Goal: Task Accomplishment & Management: Manage account settings

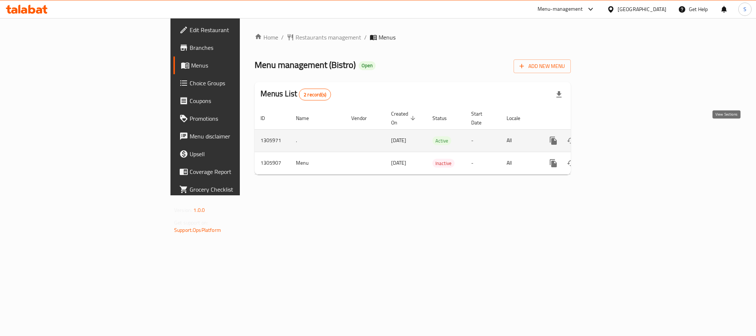
click at [611, 136] on icon "enhanced table" at bounding box center [606, 140] width 9 height 9
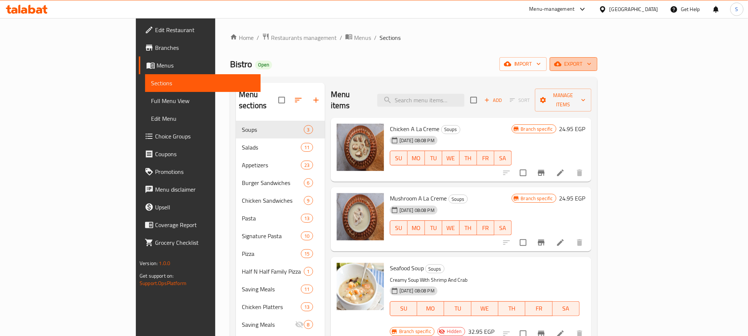
click at [593, 66] on icon "button" at bounding box center [588, 63] width 7 height 7
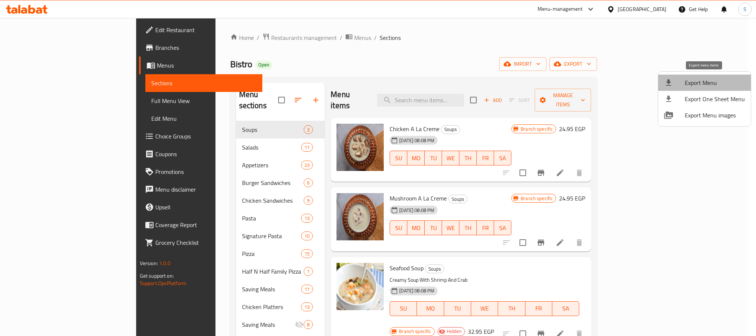
click at [706, 82] on span "Export Menu" at bounding box center [715, 82] width 60 height 9
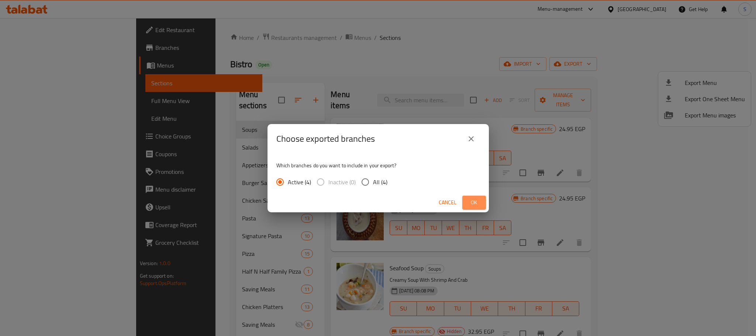
click at [478, 201] on span "Ok" at bounding box center [474, 202] width 12 height 9
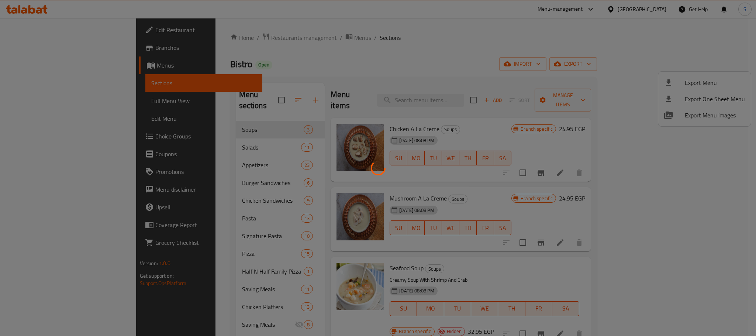
click at [406, 59] on div at bounding box center [378, 168] width 756 height 336
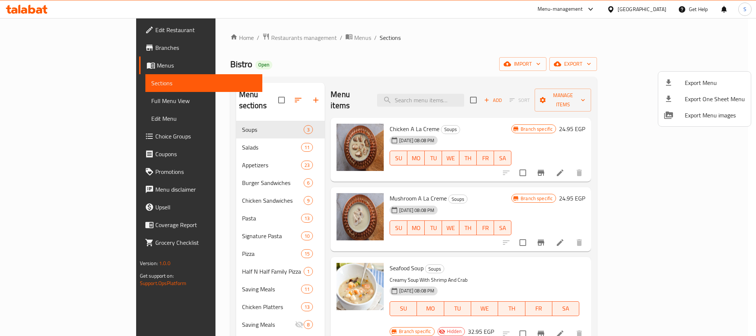
click at [203, 296] on div at bounding box center [378, 168] width 756 height 336
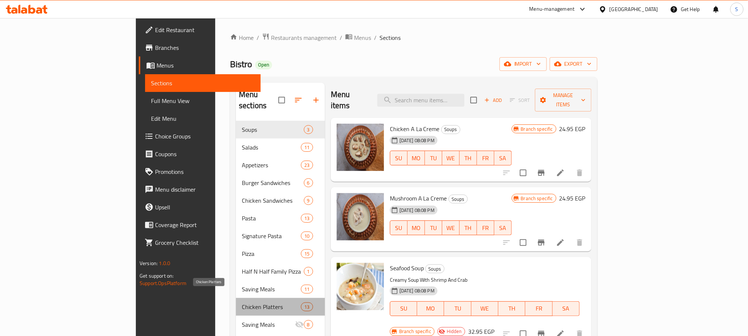
click at [242, 302] on span "Chicken Platters" at bounding box center [271, 306] width 59 height 9
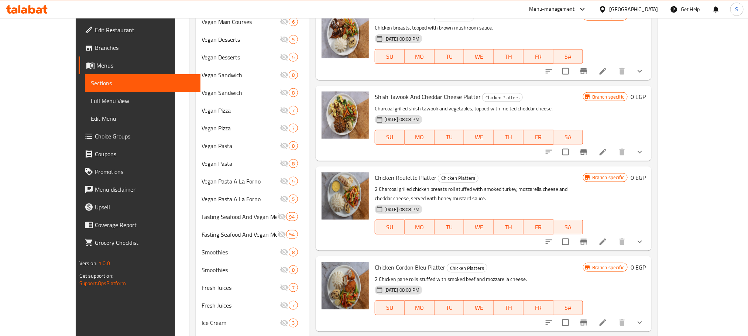
scroll to position [192, 0]
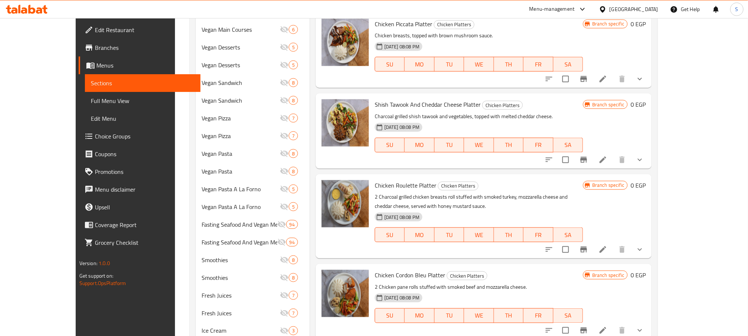
scroll to position [428, 0]
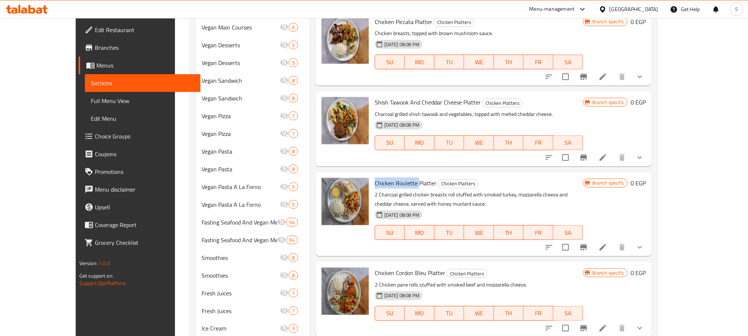
copy span "Chicken Roulette"
drag, startPoint x: 399, startPoint y: 174, endPoint x: 354, endPoint y: 169, distance: 44.9
click at [372, 175] on div "Chicken Roulette Platter Chicken Platters 2 Charcoal grilled chicken breasts ro…" at bounding box center [479, 214] width 214 height 78
click at [607, 243] on icon at bounding box center [602, 247] width 9 height 9
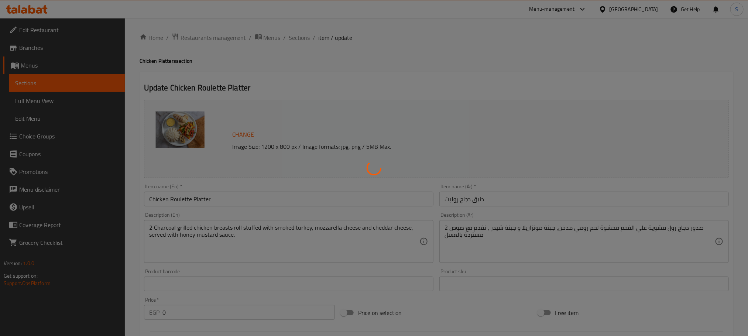
type input "إختيارك:"
type input "1"
type input "إضافات الطبق الجانبي"
type input "0"
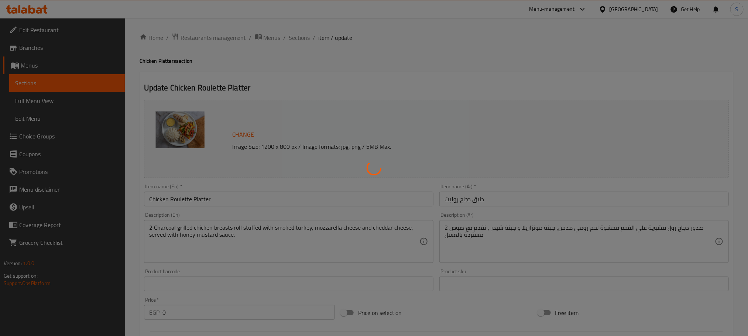
type input "9"
type input "إضافات الطبق الرئيسي"
type input "0"
type input "8"
type input "أطباق جانبية:"
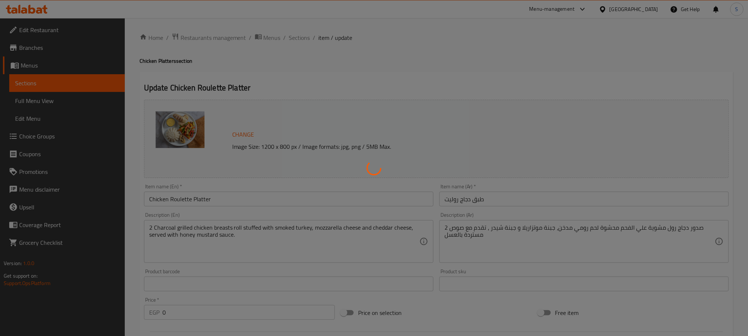
type input "2"
type input "إضافات الطبق الجانبي"
type input "0"
type input "9"
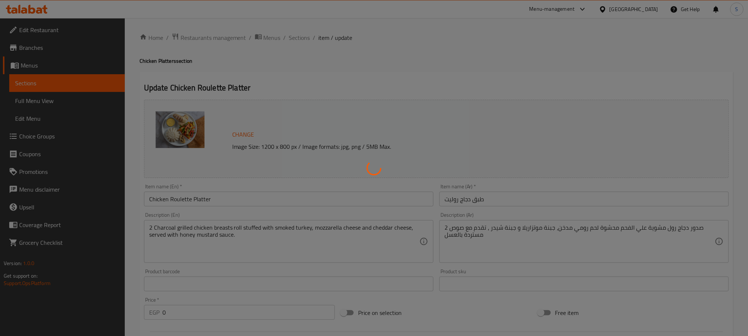
type input "إضافات الطبق الرئيسي"
type input "0"
type input "8"
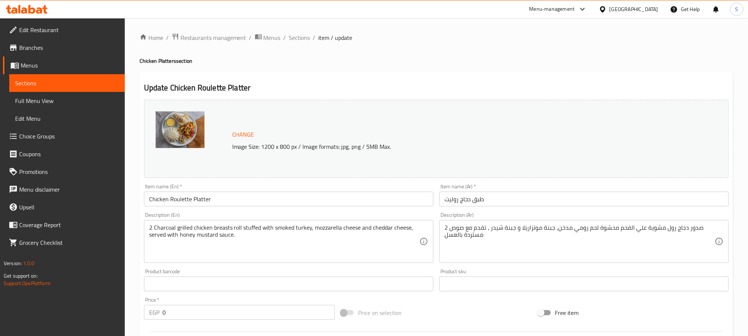
scroll to position [24, 0]
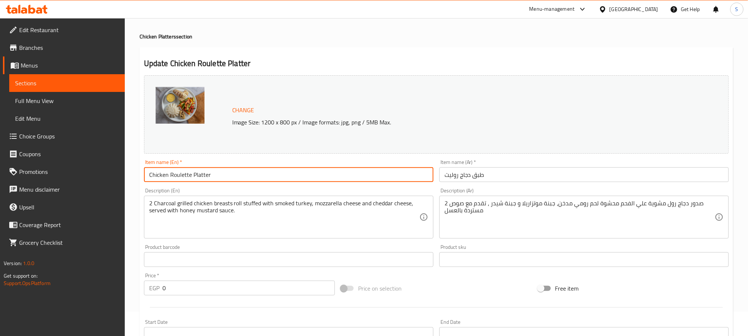
drag, startPoint x: 230, startPoint y: 174, endPoint x: 193, endPoint y: 175, distance: 36.9
click at [193, 175] on input "Chicken Roulette Platter" at bounding box center [288, 174] width 289 height 15
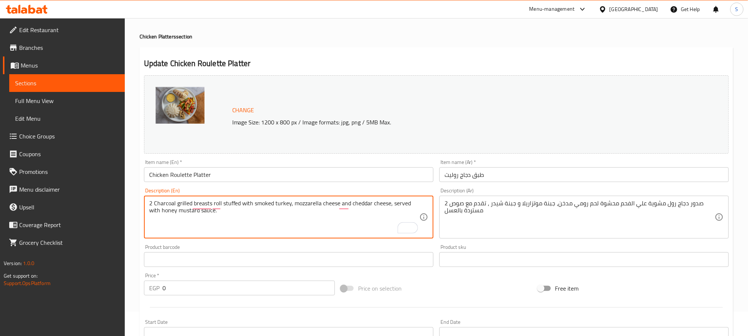
click at [221, 204] on textarea "2 Charcoal grilled breasts roll stuffed with smoked turkey, mozzarella cheese a…" at bounding box center [284, 217] width 270 height 35
type textarea "2 Charcoal grilled breasts stuffed with smoked turkey, mozzarella cheese and ch…"
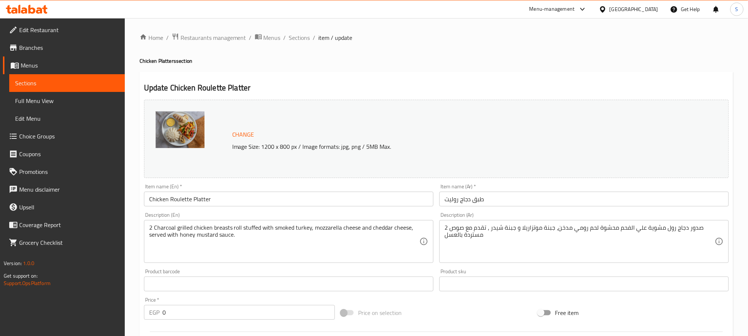
type input "إختيارك:"
type input "1"
type input "إضافات الطبق الجانبي"
type input "0"
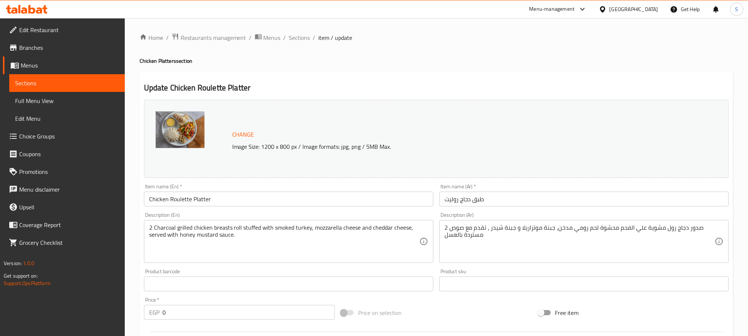
type input "9"
type input "إضافات الطبق الرئيسي"
type input "0"
type input "8"
type input "أطباق جانبية:"
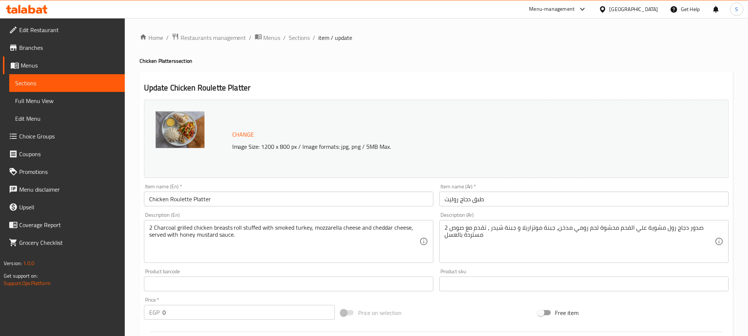
type input "2"
type input "إضافات الطبق الجانبي"
type input "0"
type input "9"
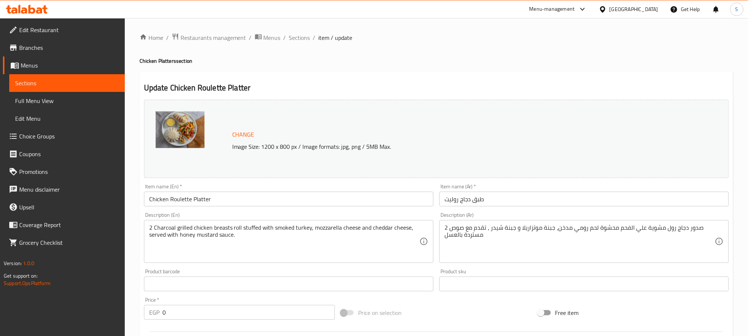
type input "إضافات الطبق الرئيسي"
type input "0"
type input "8"
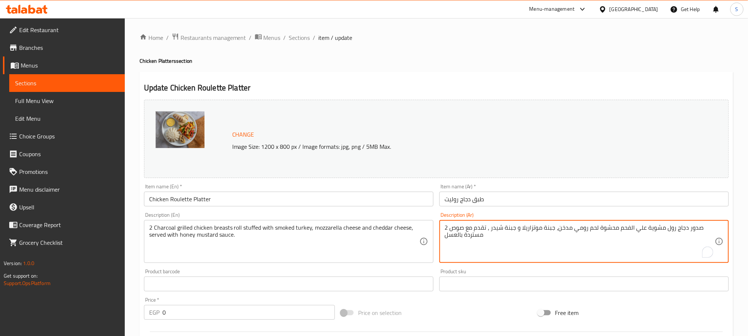
drag, startPoint x: 642, startPoint y: 229, endPoint x: 616, endPoint y: 230, distance: 27.0
type textarea "2 صدور دجاج رول مشوية محشوة لحم رومي مدخن، جبنة موتزاريلا و جبنة شيدر ، تقدم مع…"
click at [177, 221] on div "2 Charcoal grilled chicken breasts roll stuffed with smoked turkey, mozzarella …" at bounding box center [288, 241] width 289 height 43
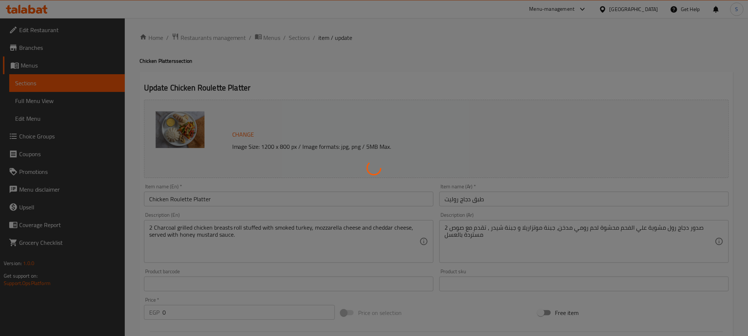
type input "إختيارك:"
type input "1"
type input "إضافات الطبق الجانبي"
type input "0"
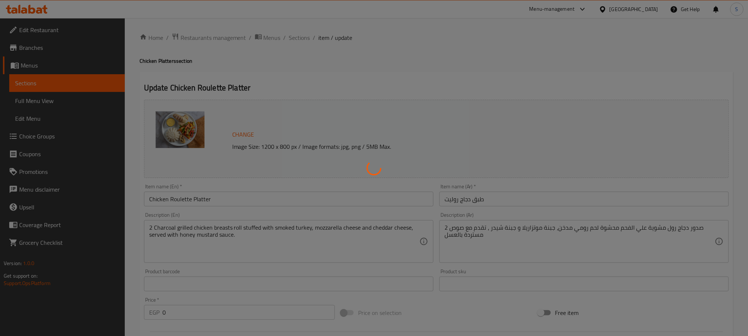
type input "9"
type input "إضافات الطبق الرئيسي"
type input "0"
type input "8"
type input "أطباق جانبية:"
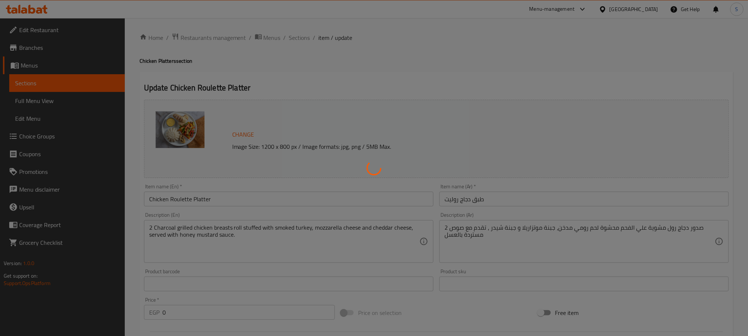
type input "2"
type input "إضافات الطبق الجانبي"
type input "0"
type input "9"
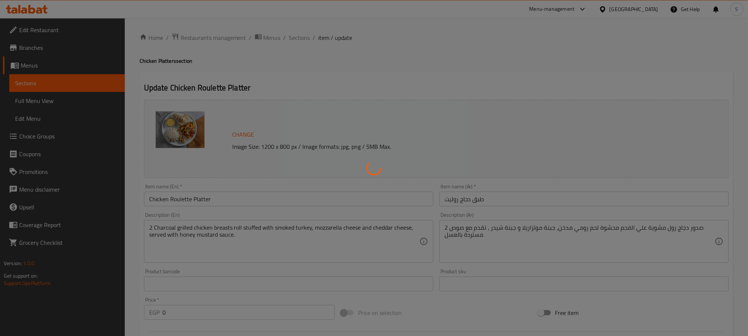
type input "إضافات الطبق الرئيسي"
type input "0"
type input "8"
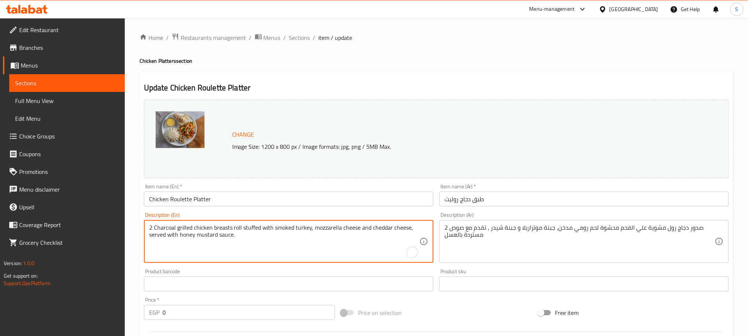
drag, startPoint x: 389, startPoint y: 227, endPoint x: 369, endPoint y: 228, distance: 20.3
click at [312, 226] on textarea "2 Charcoal grilled chicken breasts roll stuffed with smoked turkey, mozzarella …" at bounding box center [284, 241] width 270 height 35
paste textarea "cheddar"
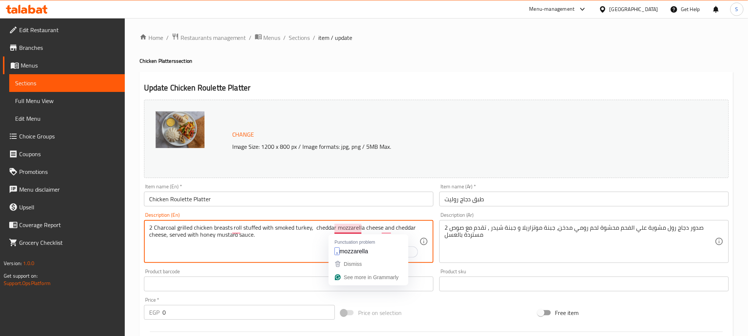
drag, startPoint x: 360, startPoint y: 227, endPoint x: 335, endPoint y: 228, distance: 25.5
click at [335, 228] on textarea "2 Charcoal grilled chicken breasts roll stuffed with smoked turkey, cheddar moz…" at bounding box center [284, 241] width 270 height 35
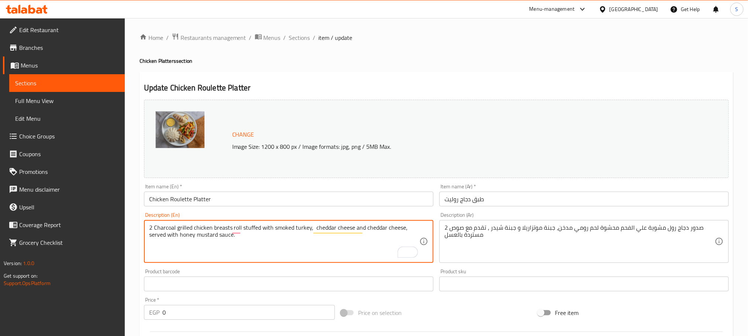
drag, startPoint x: 383, startPoint y: 227, endPoint x: 365, endPoint y: 226, distance: 18.5
click at [365, 226] on textarea "2 Charcoal grilled chicken breasts roll stuffed with smoked turkey, cheddar che…" at bounding box center [284, 241] width 270 height 35
paste textarea "mozzarella"
type textarea "2 Charcoal grilled chicken breasts roll stuffed with smoked turkey, cheddar che…"
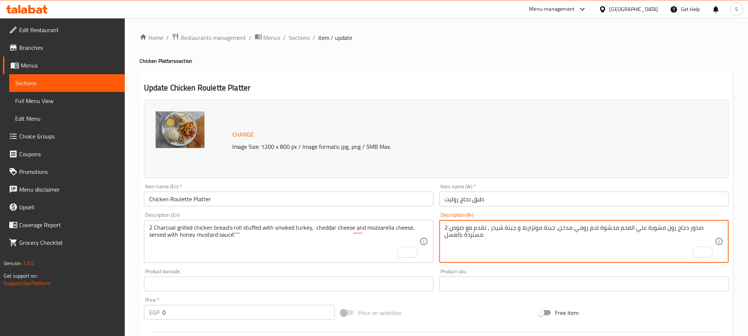
drag, startPoint x: 503, startPoint y: 230, endPoint x: 490, endPoint y: 231, distance: 13.3
click at [541, 228] on textarea "2 صدور دجاج رول مشوية علي الفحم محشوة لحم رومي مدخن، جبنة موتزاريلا و جبنة شيدر…" at bounding box center [579, 241] width 270 height 35
paste textarea "شيدر"
drag, startPoint x: 540, startPoint y: 228, endPoint x: 517, endPoint y: 226, distance: 23.0
click at [517, 226] on textarea "2 صدور دجاج رول مشوية علي الفحم محشوة لحم رومي مدخن، جبنة شيدر موتزاريلا و جبنة…" at bounding box center [579, 241] width 270 height 35
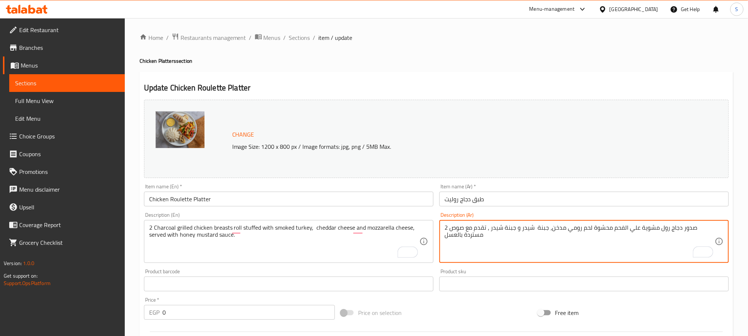
drag, startPoint x: 523, startPoint y: 227, endPoint x: 510, endPoint y: 231, distance: 12.6
click at [510, 231] on textarea "2 صدور دجاج رول مشوية علي الفحم محشوة لحم رومي مدخن، جبنة شيدر و جبنة شيدر ، تق…" at bounding box center [579, 241] width 270 height 35
paste textarea "موتزاريلا"
click at [488, 232] on textarea "2 صدور دجاج رول مشوية علي الفحم محشوة لحم رومي مدخن، جبنة شيدر و جبنة موتزاريلا…" at bounding box center [579, 241] width 270 height 35
type textarea "2 صدور دجاج رول مشوية علي الفحم محشوة لحم رومي مدخن، جبنة شيدر و جبنة موتزاريلا…"
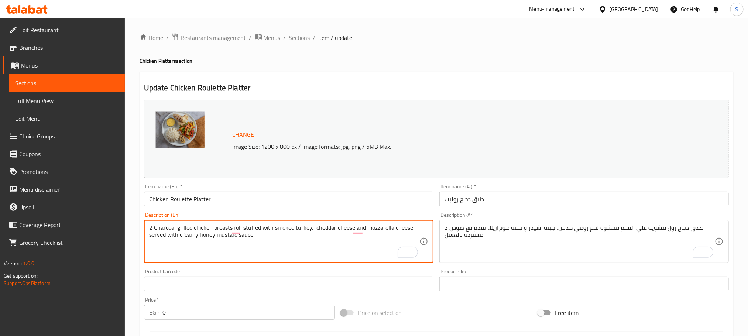
type textarea "2 Charcoal grilled chicken breasts roll stuffed with smoked turkey, cheddar che…"
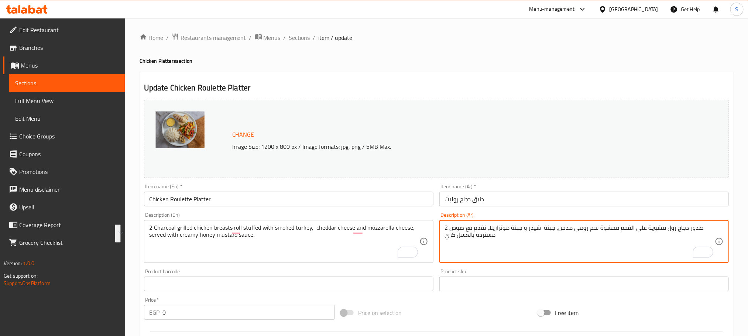
drag, startPoint x: 463, startPoint y: 228, endPoint x: 449, endPoint y: 241, distance: 18.0
click at [449, 241] on textarea "2 صدور دجاج رول مشوية علي الفحم محشوة لحم رومي مدخن، جبنة شيدر و جبنة موتزاريلا…" at bounding box center [579, 241] width 270 height 35
paste textarea "ريمي هنى ماسترد صوص"
drag, startPoint x: 449, startPoint y: 241, endPoint x: 436, endPoint y: 244, distance: 13.7
click at [436, 244] on div "Description (Ar) 2 صدور دجاج رول مشوية علي الفحم محشوة لحم رومي مدخن، جبنة شيدر…" at bounding box center [583, 237] width 295 height 56
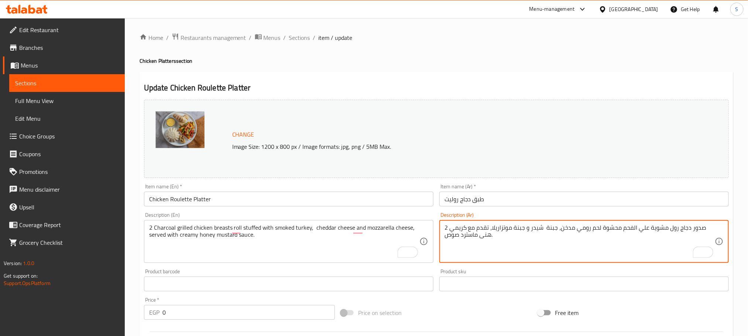
scroll to position [399, 0]
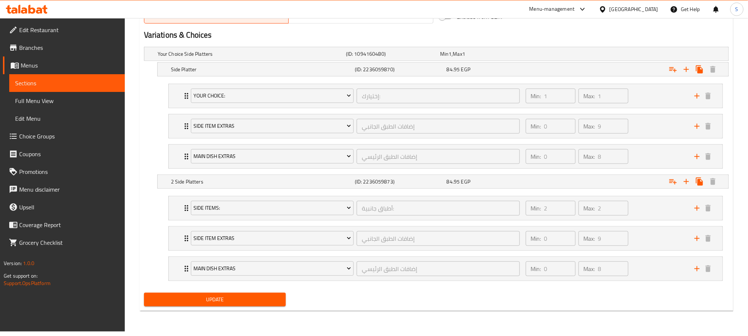
type textarea "2 صدور دجاج رول مشوية علي الفحم محشوة لحم رومي مدخن، جبنة شيدر و جبنة موتزاريلا…"
click at [231, 304] on span "Update" at bounding box center [215, 299] width 130 height 9
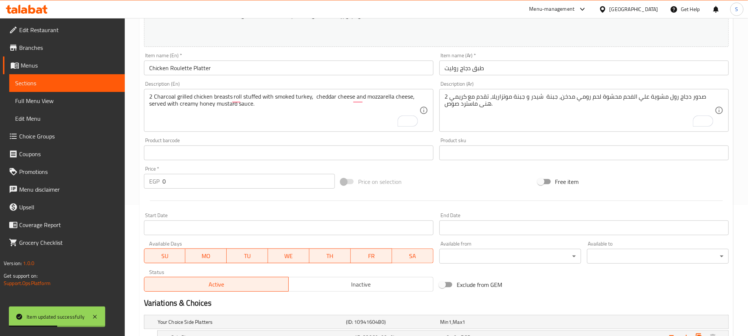
scroll to position [3, 0]
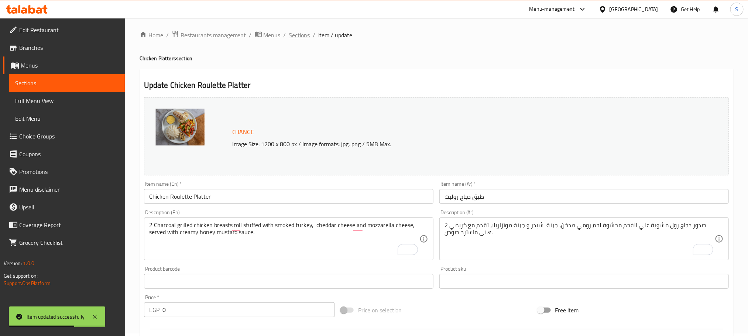
click at [303, 35] on span "Sections" at bounding box center [299, 35] width 21 height 9
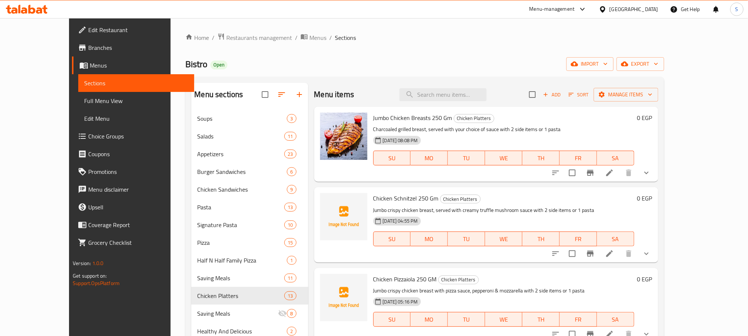
scroll to position [192, 0]
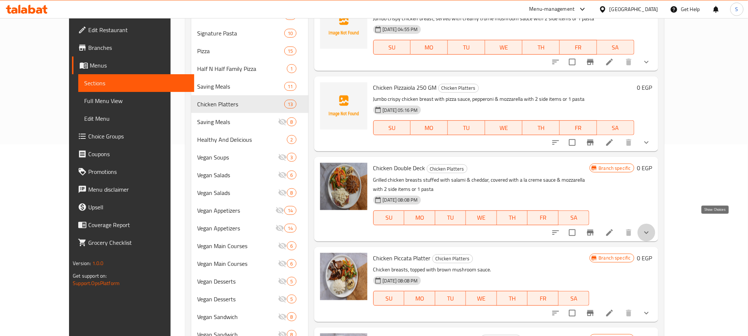
click at [651, 228] on icon "show more" at bounding box center [646, 232] width 9 height 9
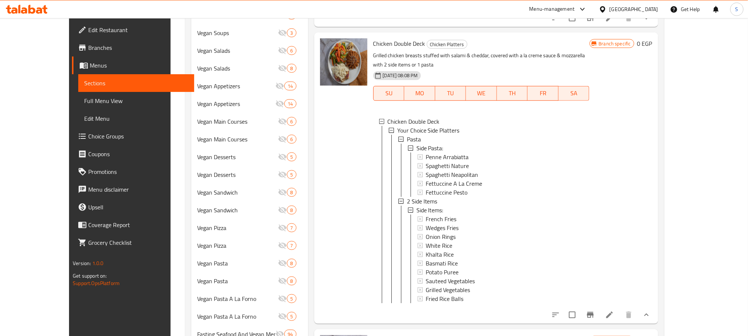
scroll to position [318, 0]
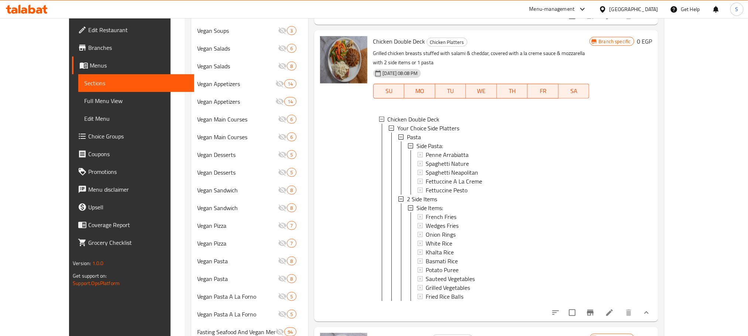
click at [314, 308] on div "Chicken Double Deck Chicken Platters Grilled chicken breasts stuffed with salam…" at bounding box center [486, 175] width 344 height 291
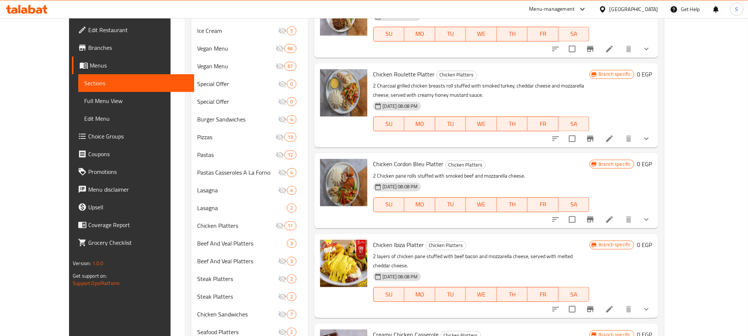
scroll to position [736, 0]
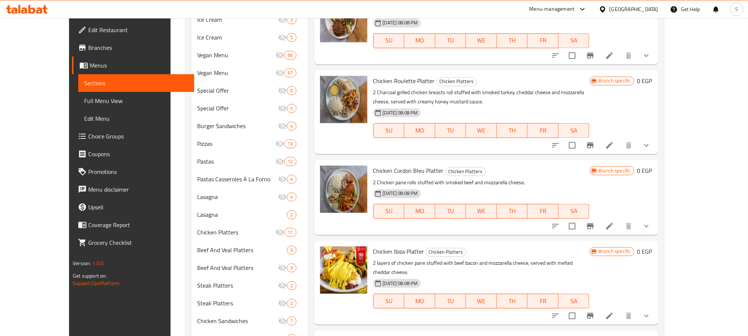
click at [655, 138] on button "show more" at bounding box center [646, 146] width 18 height 18
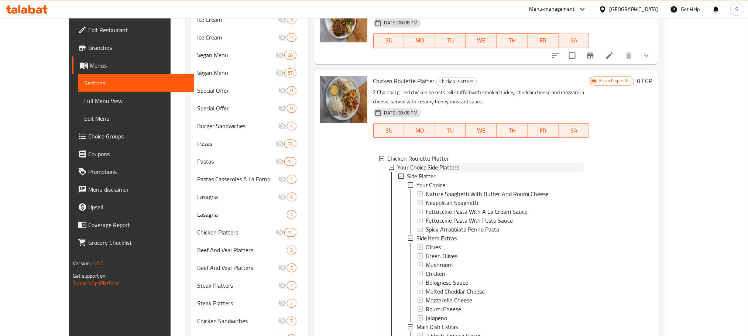
click at [423, 170] on span "Your Choice Side Platters" at bounding box center [428, 167] width 62 height 9
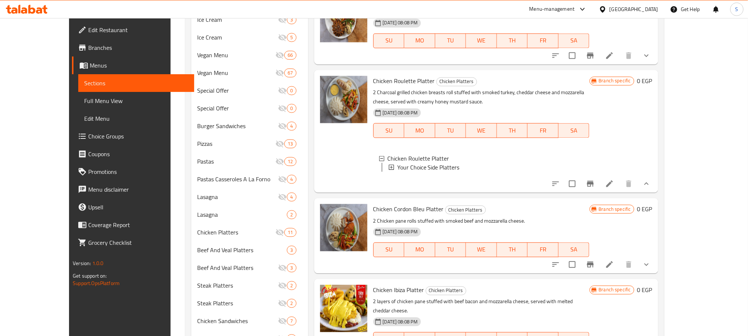
click at [430, 170] on span "Your Choice Side Platters" at bounding box center [428, 167] width 62 height 9
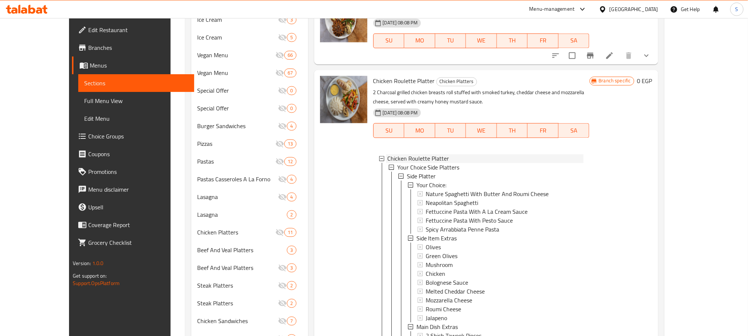
click at [396, 156] on span "Chicken Roulette Platter" at bounding box center [418, 158] width 62 height 9
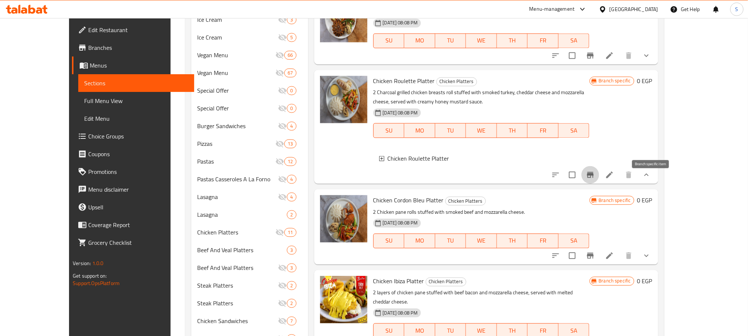
click at [595, 179] on icon "Branch-specific-item" at bounding box center [590, 174] width 9 height 9
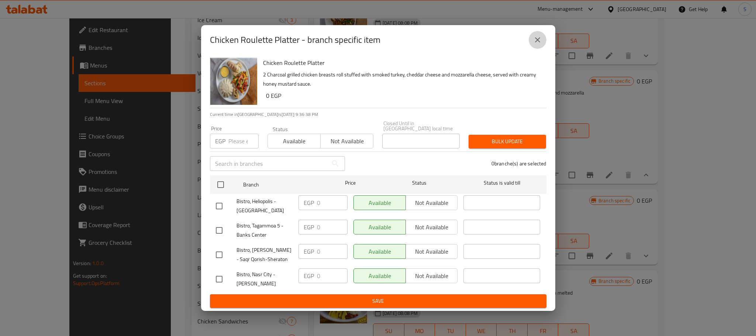
click at [537, 39] on icon "close" at bounding box center [537, 39] width 9 height 9
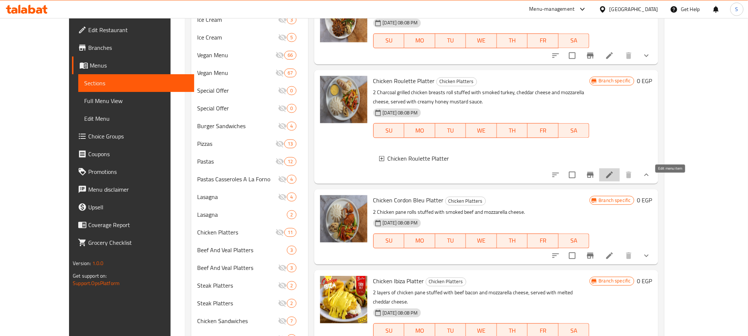
click at [613, 178] on icon at bounding box center [609, 175] width 7 height 7
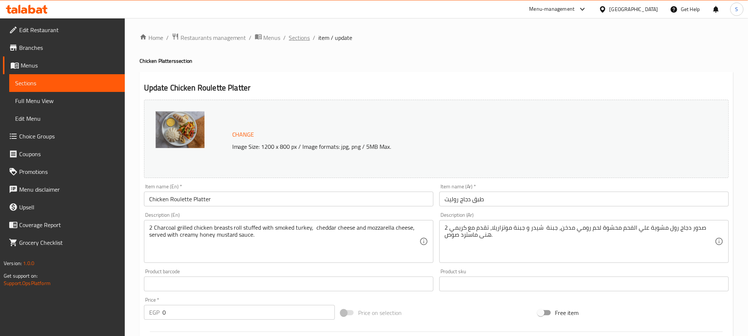
click at [298, 38] on span "Sections" at bounding box center [299, 37] width 21 height 9
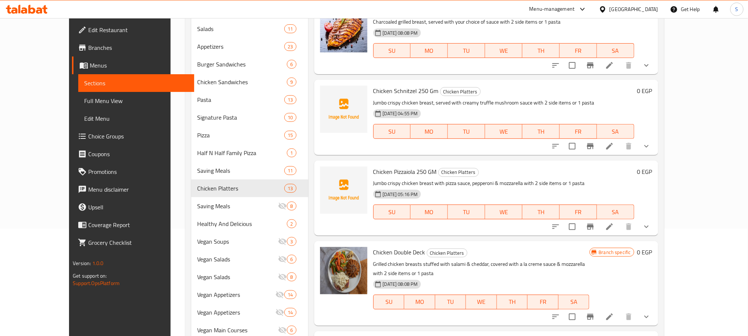
scroll to position [433, 0]
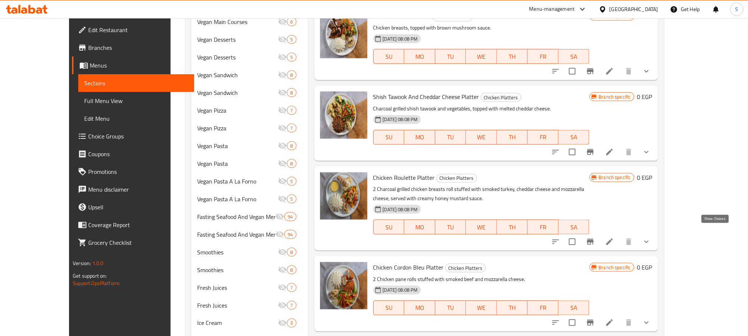
click at [651, 237] on icon "show more" at bounding box center [646, 241] width 9 height 9
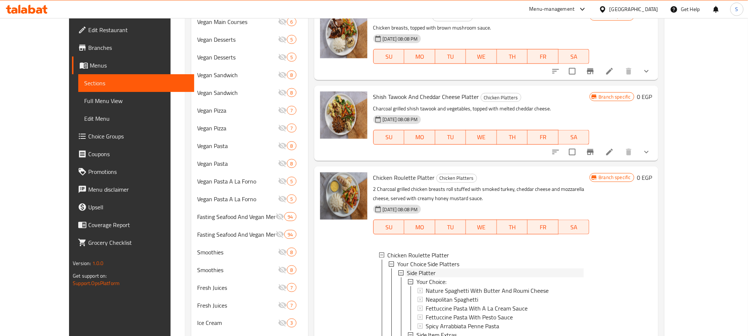
click at [417, 268] on span "Side Platter" at bounding box center [421, 272] width 29 height 9
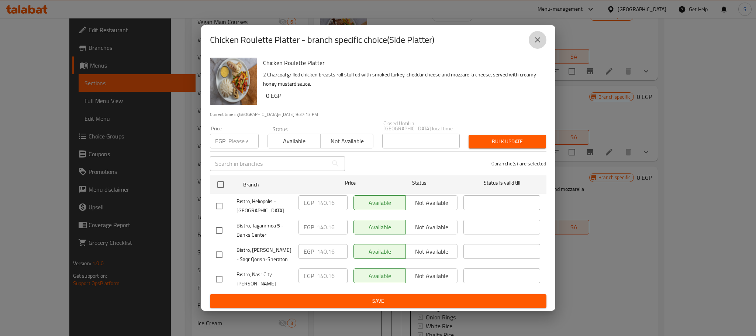
click at [539, 44] on icon "close" at bounding box center [537, 39] width 9 height 9
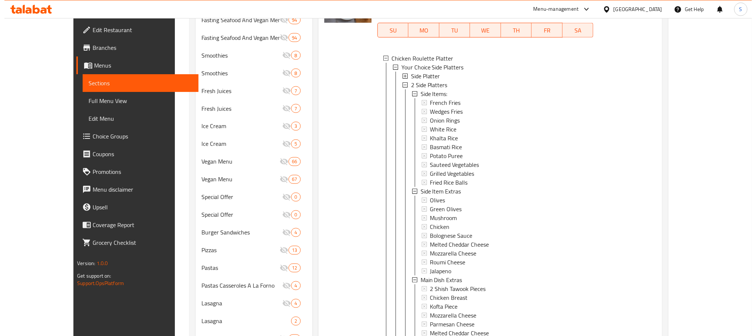
scroll to position [576, 0]
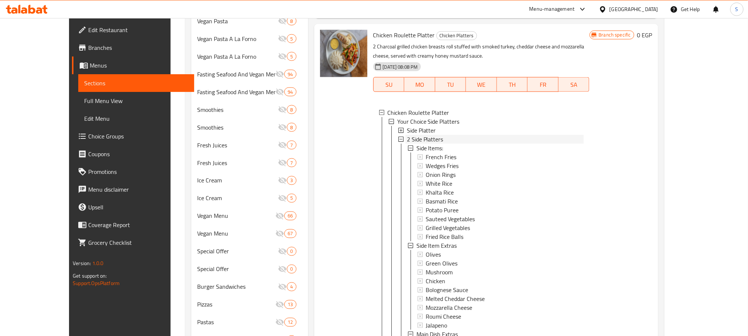
click at [421, 135] on span "2 Side Platters" at bounding box center [425, 139] width 37 height 9
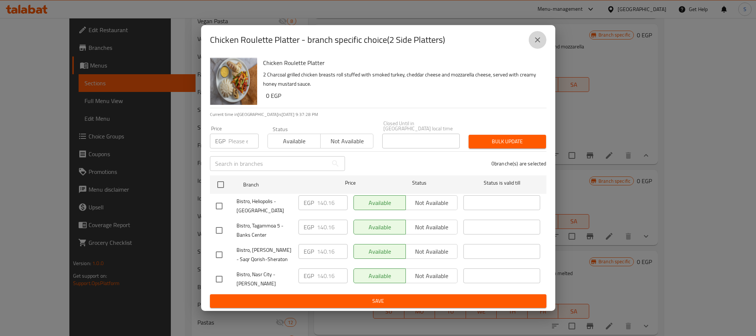
click at [538, 41] on icon "close" at bounding box center [537, 39] width 9 height 9
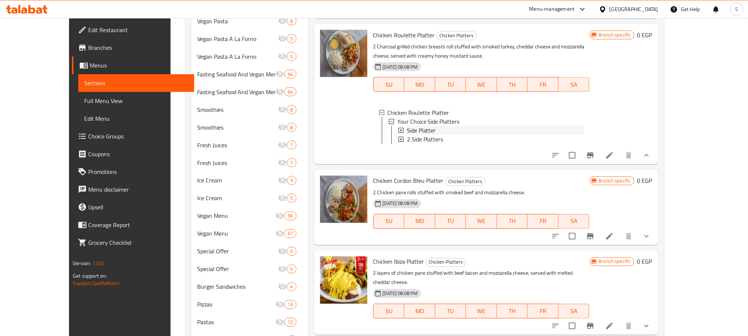
click at [414, 126] on span "Side Platter" at bounding box center [421, 130] width 29 height 9
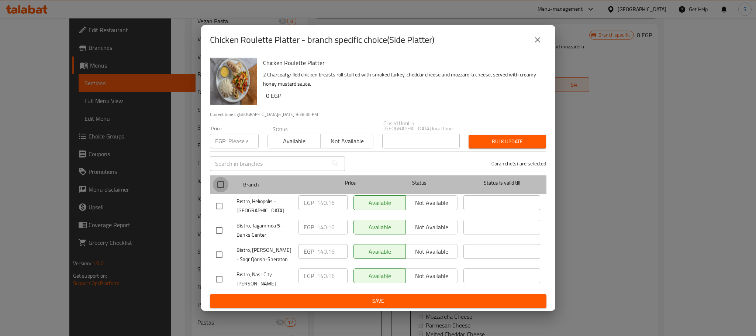
click at [220, 185] on input "checkbox" at bounding box center [220, 184] width 15 height 15
checkbox input "true"
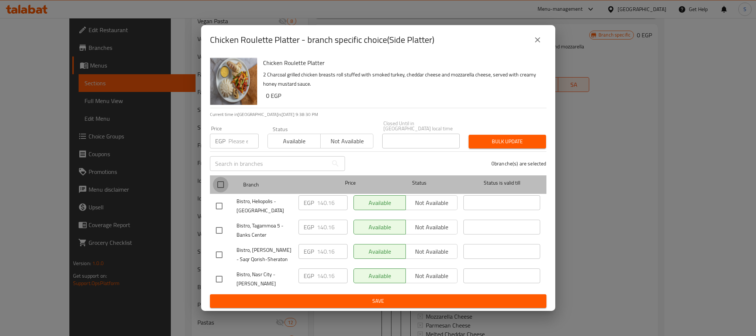
checkbox input "true"
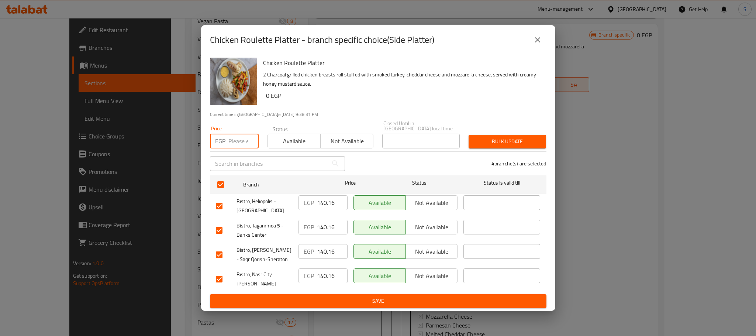
click at [237, 138] on input "number" at bounding box center [243, 141] width 30 height 15
paste input "285"
type input "285"
click at [403, 296] on span "Save" at bounding box center [378, 300] width 325 height 9
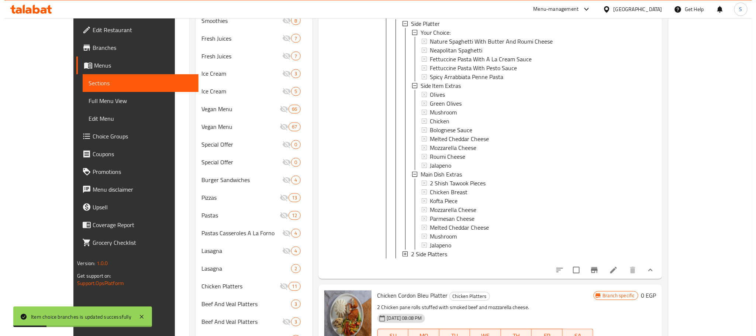
scroll to position [713, 0]
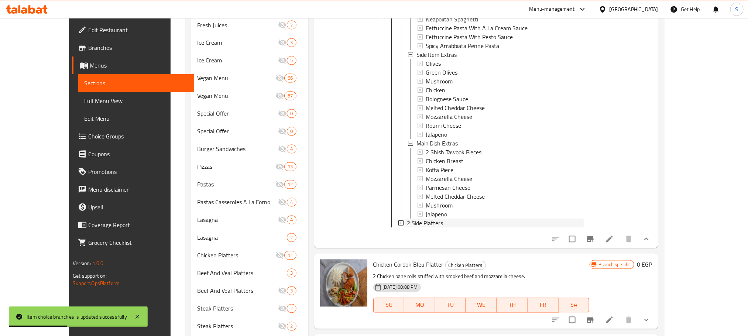
click at [407, 218] on span "2 Side Platters" at bounding box center [425, 222] width 37 height 9
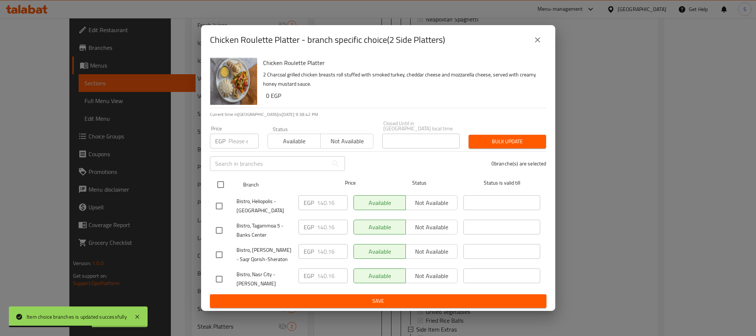
click at [213, 187] on input "checkbox" at bounding box center [220, 184] width 15 height 15
checkbox input "true"
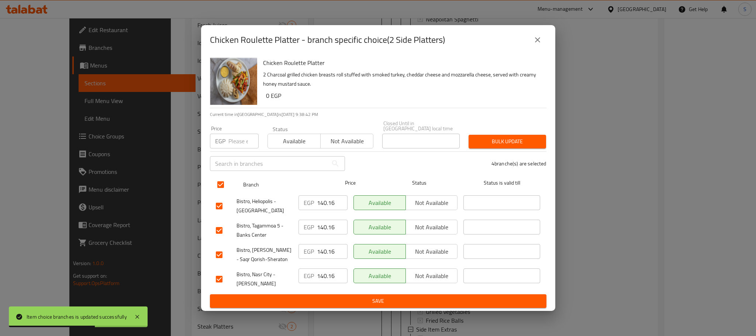
checkbox input "true"
click at [229, 143] on input "number" at bounding box center [243, 141] width 30 height 15
paste input "285"
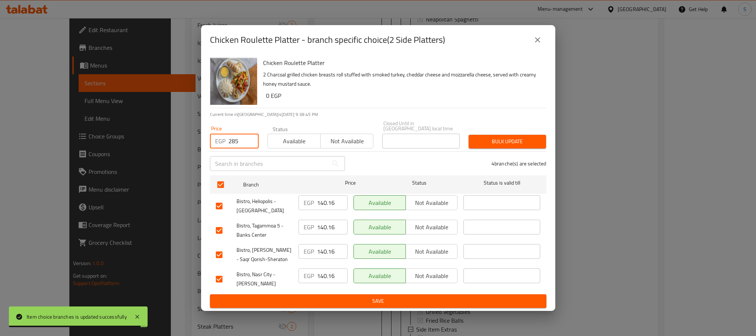
type input "285"
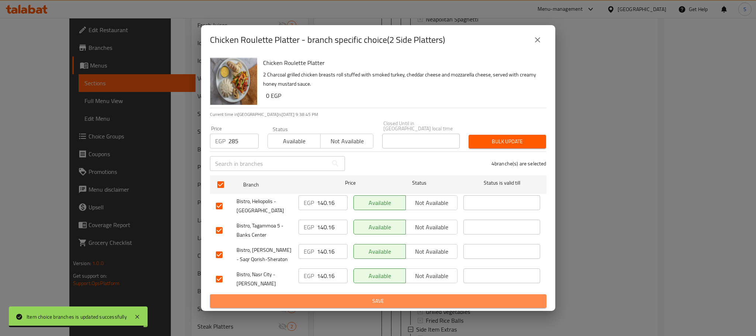
click at [371, 301] on span "Save" at bounding box center [378, 300] width 325 height 9
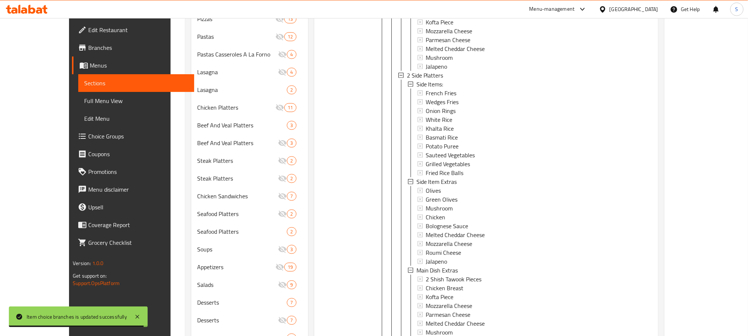
scroll to position [192, 0]
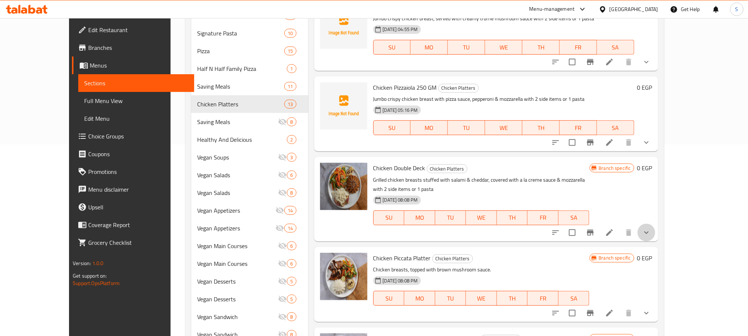
click at [655, 224] on button "show more" at bounding box center [646, 233] width 18 height 18
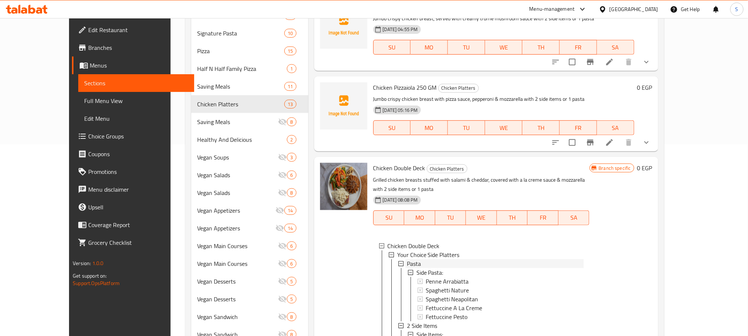
click at [407, 259] on div "Pasta" at bounding box center [495, 263] width 177 height 9
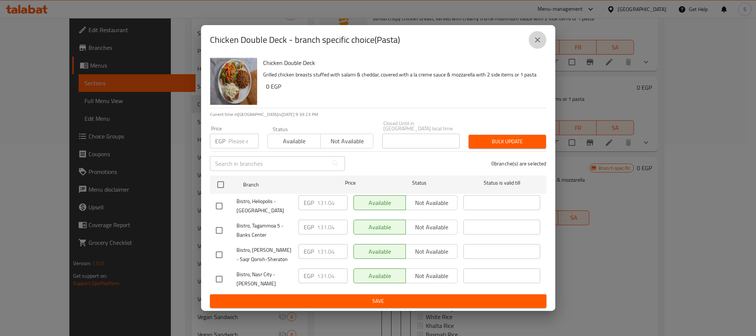
click at [538, 40] on icon "close" at bounding box center [537, 39] width 9 height 9
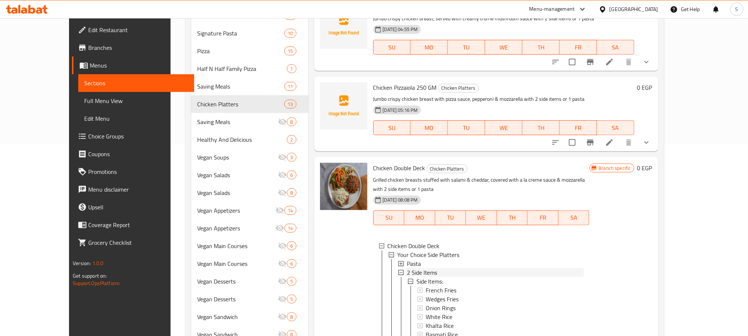
click at [409, 268] on span "2 Side Items" at bounding box center [422, 272] width 31 height 9
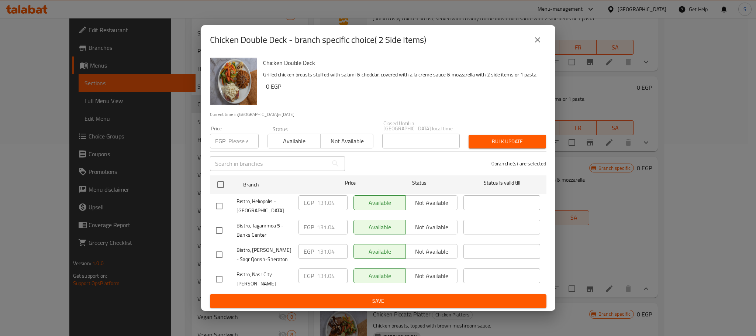
click at [409, 261] on div "Available Not available" at bounding box center [406, 254] width 110 height 27
click at [535, 43] on icon "close" at bounding box center [537, 39] width 9 height 9
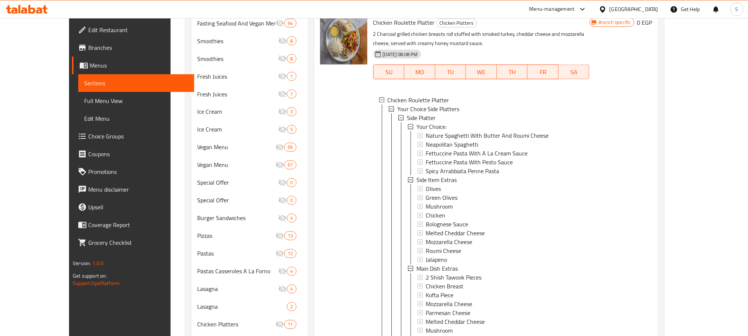
scroll to position [638, 0]
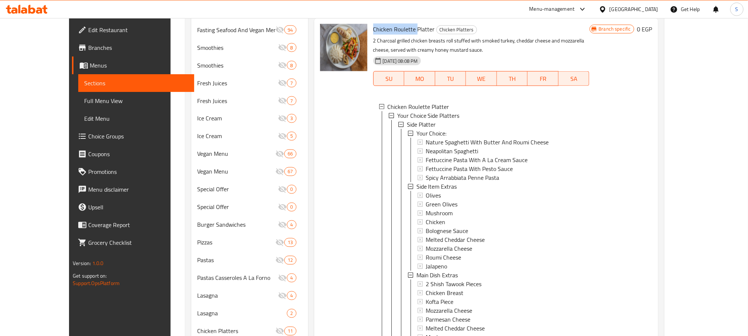
drag, startPoint x: 400, startPoint y: 30, endPoint x: 356, endPoint y: 31, distance: 43.9
click at [373, 31] on span "Chicken Roulette Platter" at bounding box center [404, 29] width 62 height 11
copy span "Chicken Roulette"
click at [427, 122] on div "Side Platter" at bounding box center [495, 124] width 177 height 9
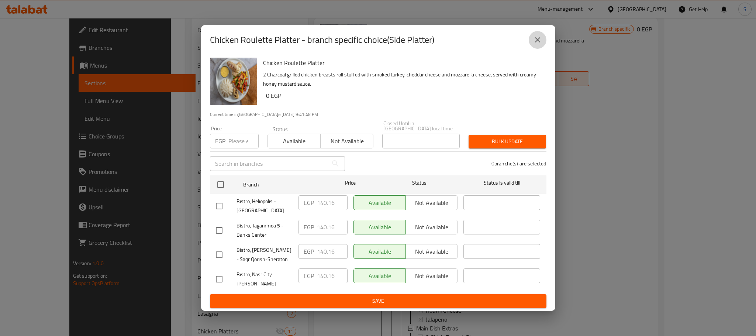
click at [538, 42] on icon "close" at bounding box center [537, 39] width 5 height 5
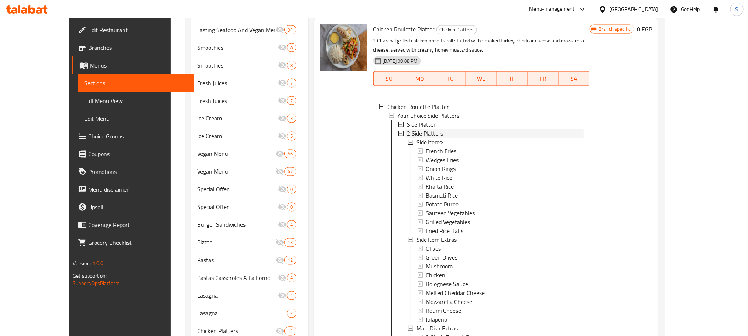
click at [434, 135] on div "2 Side Platters" at bounding box center [495, 133] width 177 height 9
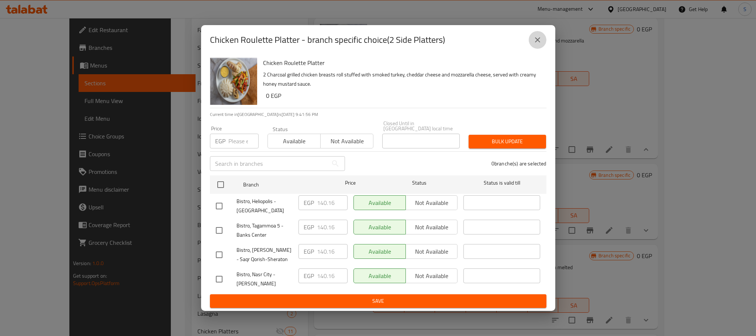
click at [538, 38] on icon "close" at bounding box center [537, 39] width 9 height 9
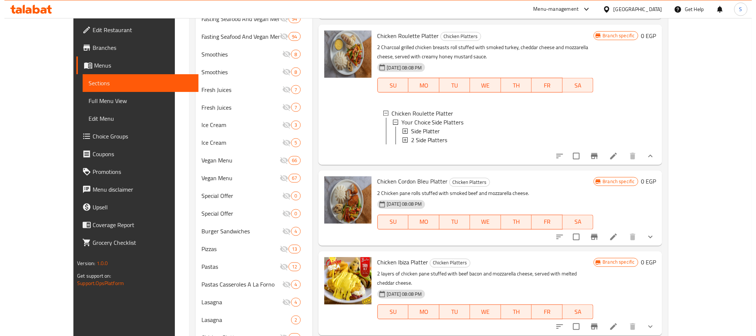
scroll to position [192, 0]
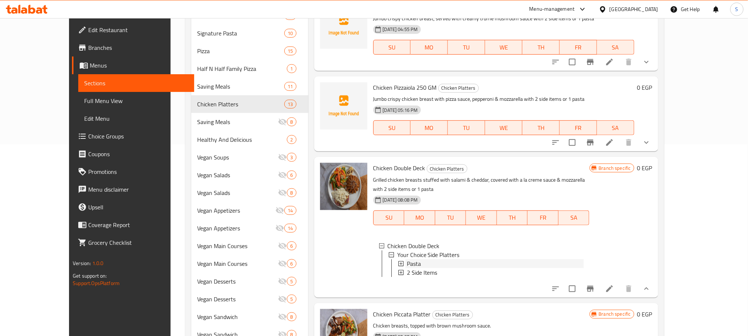
click at [407, 259] on span "Pasta" at bounding box center [414, 263] width 14 height 9
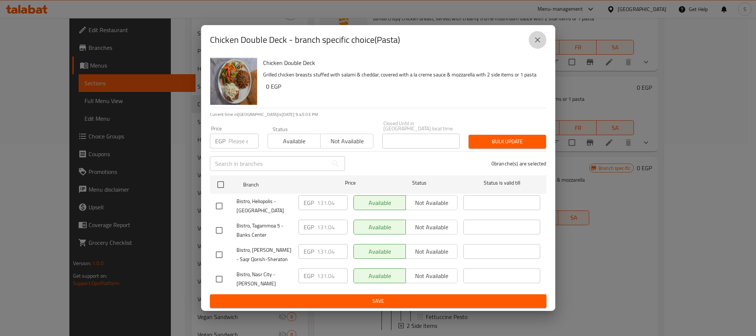
click at [540, 44] on icon "close" at bounding box center [537, 39] width 9 height 9
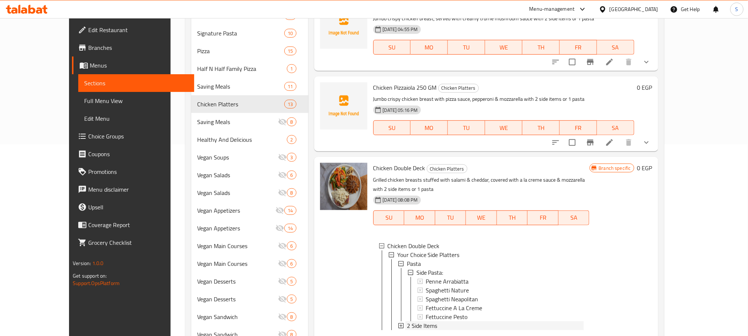
click at [408, 321] on span "2 Side Items" at bounding box center [422, 325] width 31 height 9
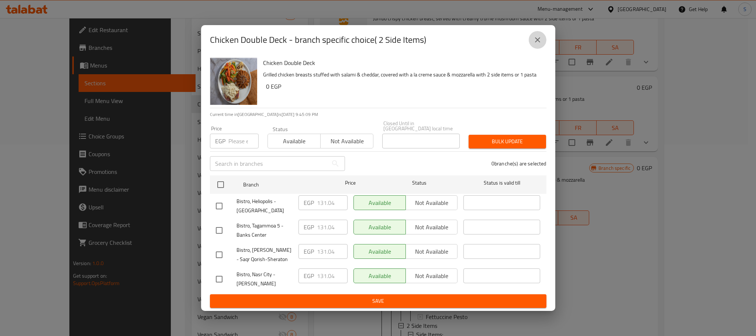
click at [538, 42] on icon "close" at bounding box center [537, 39] width 9 height 9
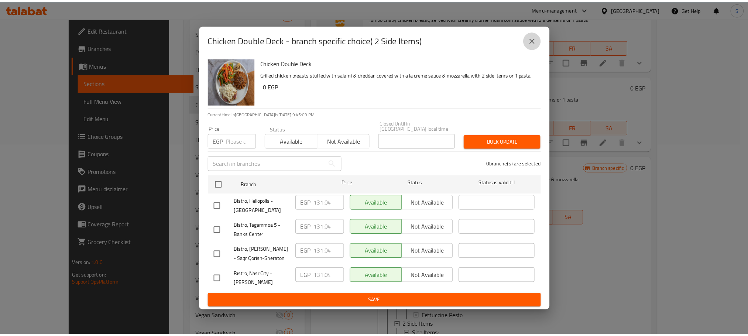
scroll to position [273, 0]
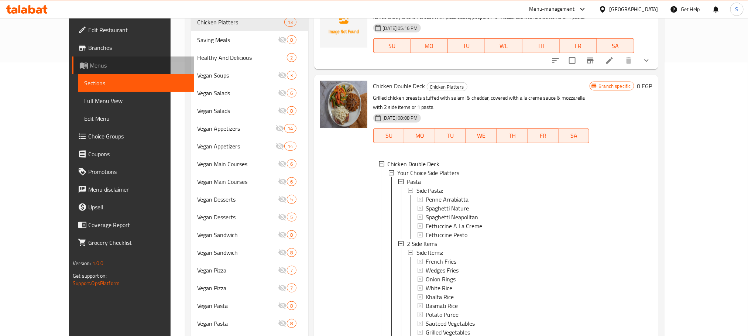
click at [90, 61] on span "Menus" at bounding box center [139, 65] width 98 height 9
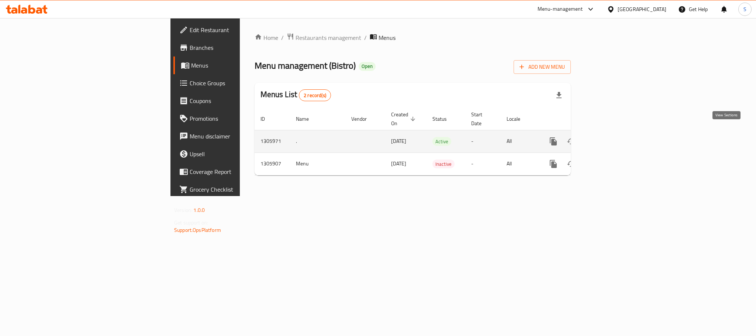
click at [616, 139] on link "enhanced table" at bounding box center [607, 141] width 18 height 18
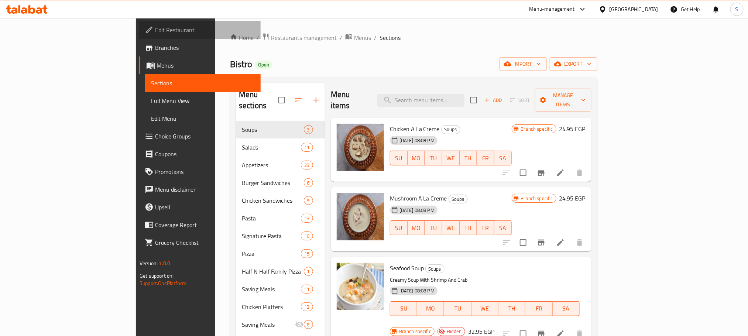
click at [155, 29] on span "Edit Restaurant" at bounding box center [205, 29] width 100 height 9
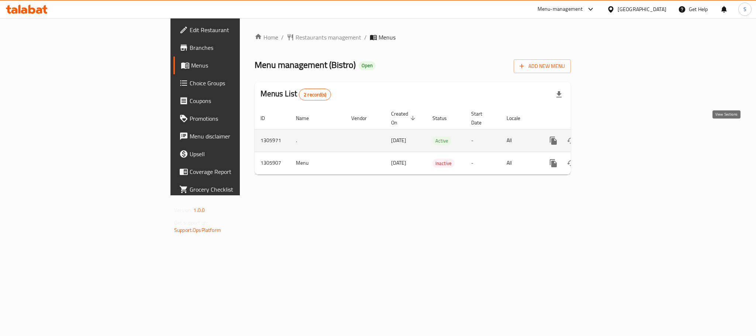
click at [616, 133] on link "enhanced table" at bounding box center [607, 141] width 18 height 18
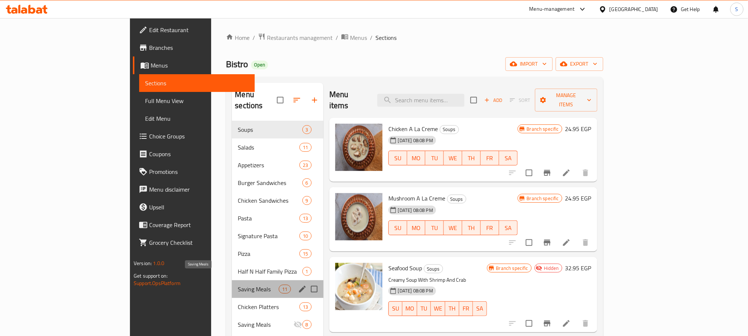
click at [238, 285] on span "Saving Meals" at bounding box center [258, 289] width 41 height 9
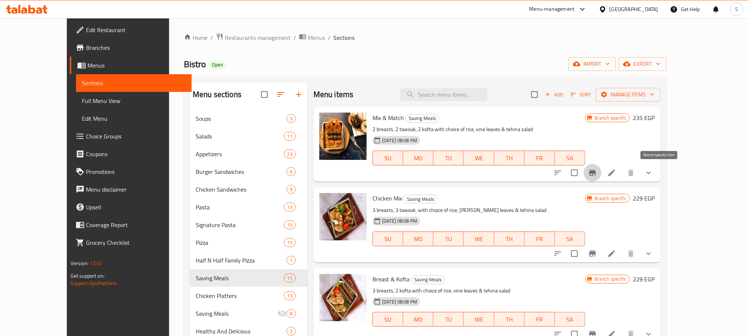
click at [597, 177] on icon "Branch-specific-item" at bounding box center [592, 172] width 9 height 9
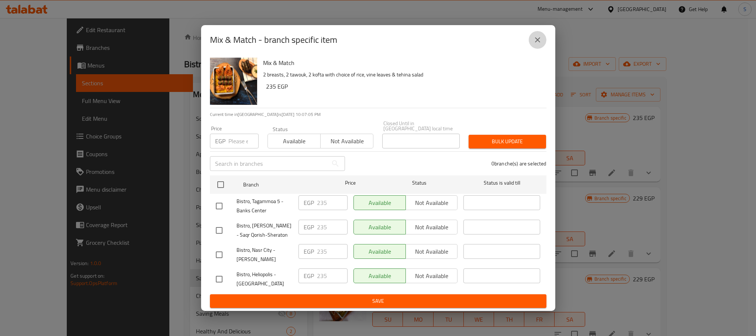
click at [540, 39] on icon "close" at bounding box center [537, 39] width 9 height 9
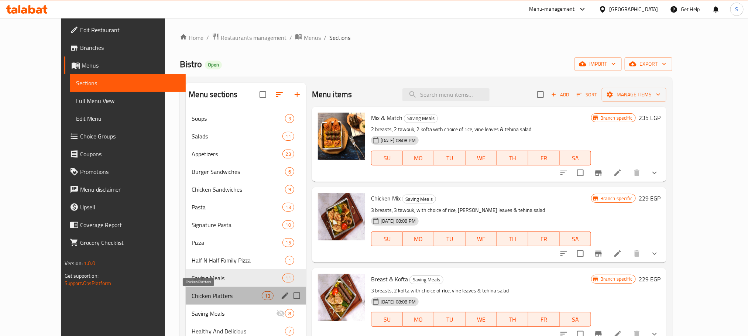
click at [206, 295] on span "Chicken Platters" at bounding box center [227, 295] width 70 height 9
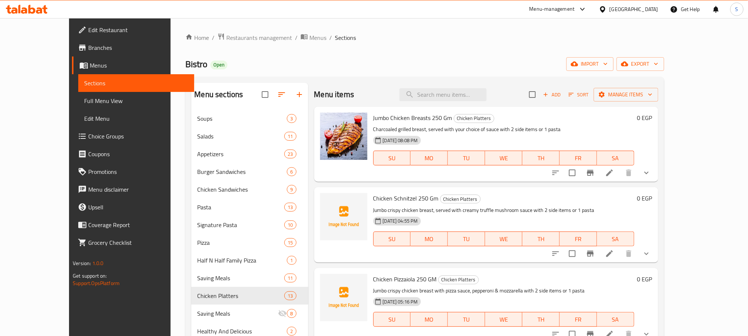
click at [651, 174] on icon "show more" at bounding box center [646, 172] width 9 height 9
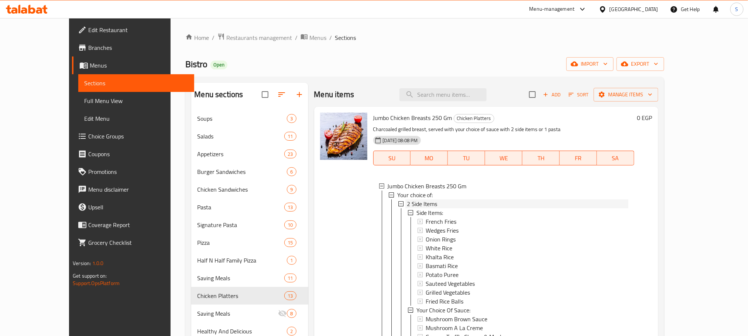
click at [409, 201] on span "2 Side Items" at bounding box center [422, 203] width 31 height 9
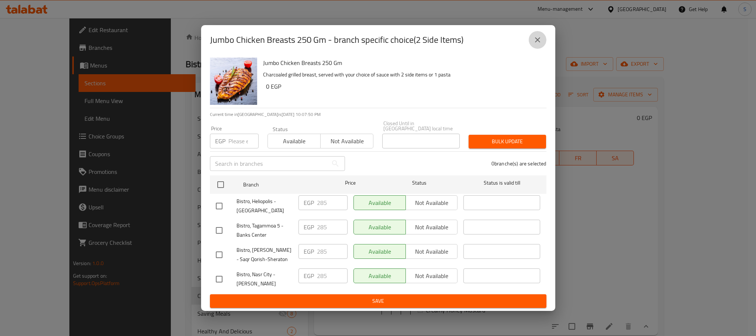
click at [536, 42] on icon "close" at bounding box center [537, 39] width 9 height 9
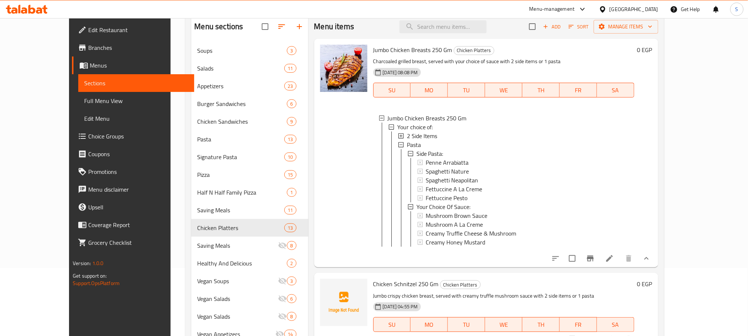
scroll to position [52, 0]
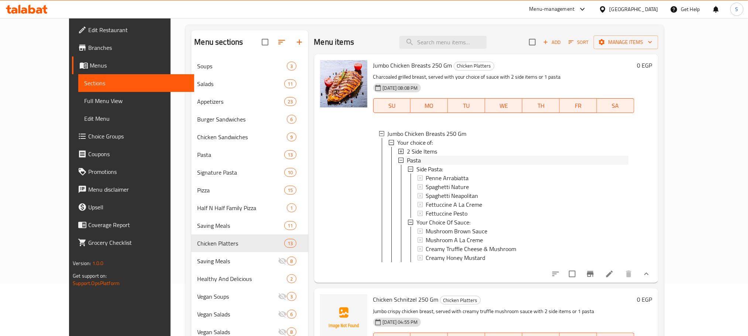
click at [407, 157] on span "Pasta" at bounding box center [414, 160] width 14 height 9
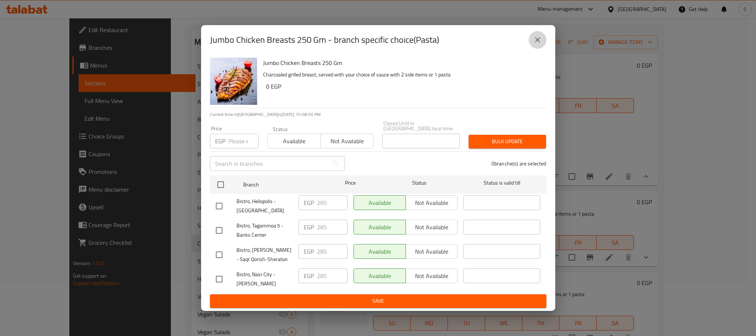
click at [539, 40] on icon "close" at bounding box center [537, 39] width 9 height 9
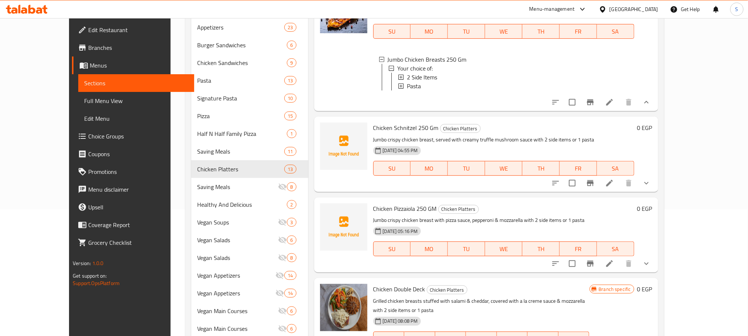
scroll to position [497, 0]
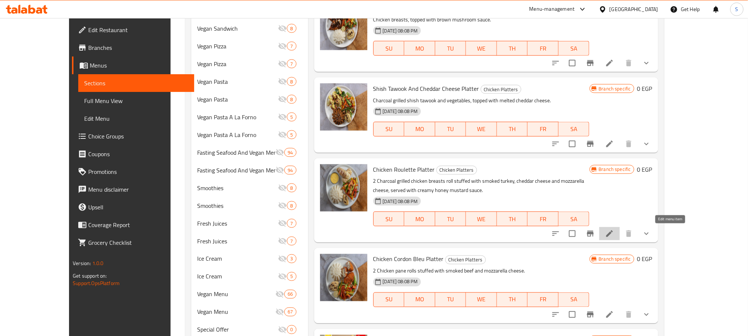
click at [613, 231] on icon at bounding box center [609, 233] width 7 height 7
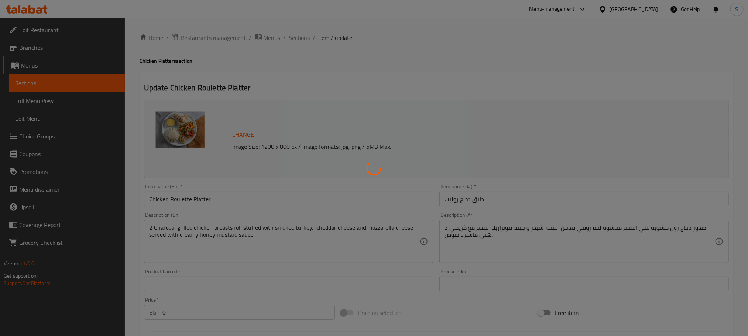
type input "إختيارك:"
type input "1"
type input "إضافات الطبق الجانبي"
type input "0"
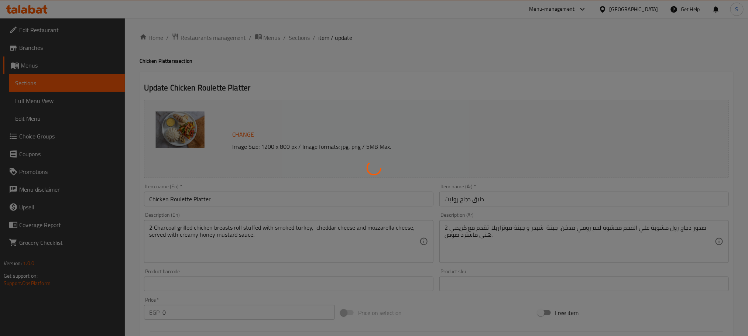
type input "9"
type input "إضافات الطبق الرئيسي"
type input "0"
type input "8"
type input "أطباق جانبية:"
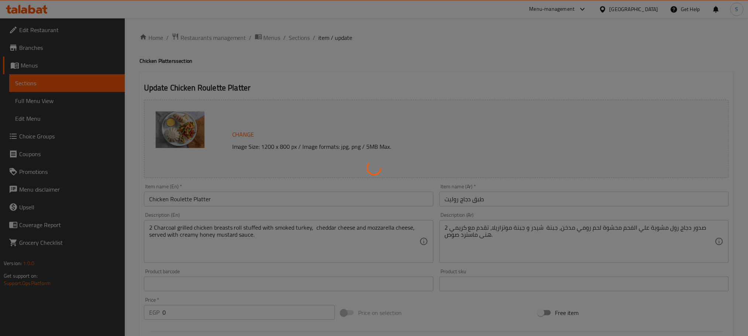
type input "2"
type input "إضافات الطبق الجانبي"
type input "0"
type input "9"
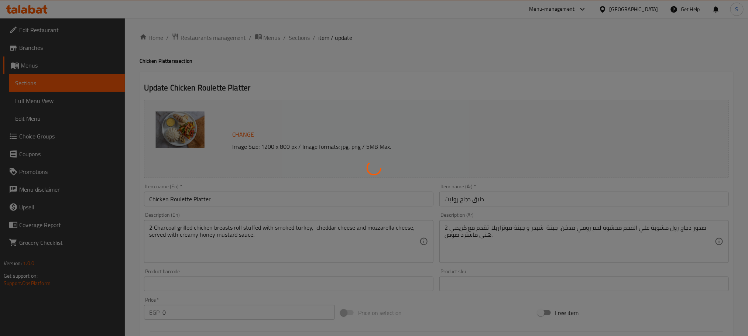
type input "إضافات الطبق الرئيسي"
type input "0"
type input "8"
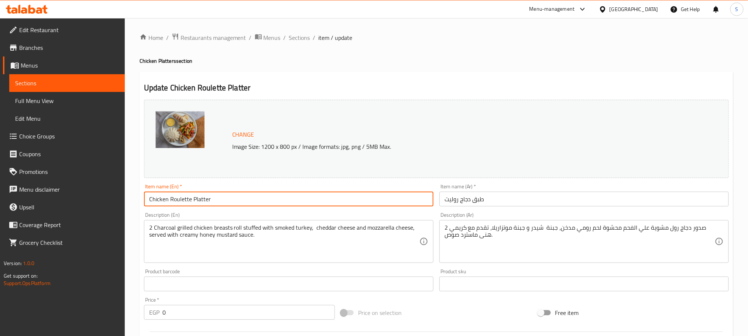
click at [220, 200] on input "Chicken Roulette Platter" at bounding box center [288, 199] width 289 height 15
type input "Chicken Roulette"
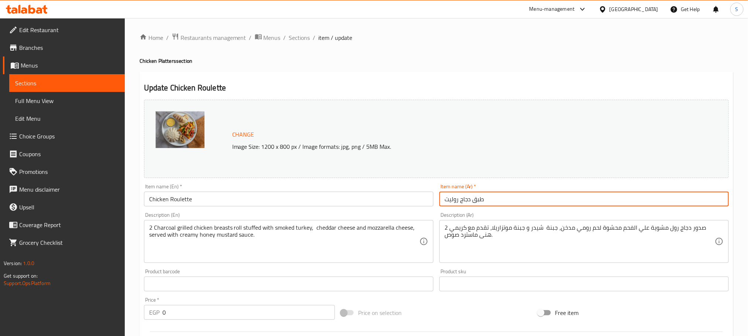
drag, startPoint x: 471, startPoint y: 203, endPoint x: 496, endPoint y: 204, distance: 25.9
click at [496, 204] on input "طبق دجاج روليت" at bounding box center [583, 199] width 289 height 15
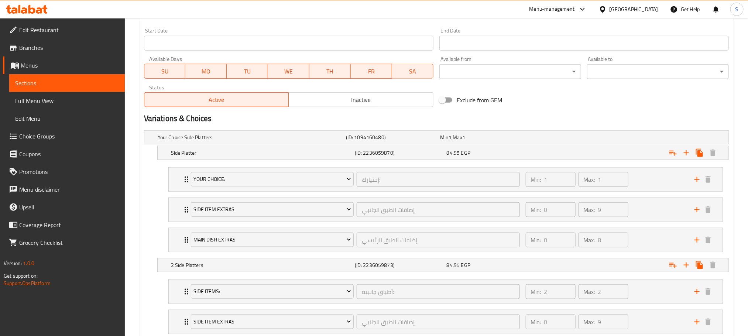
scroll to position [399, 0]
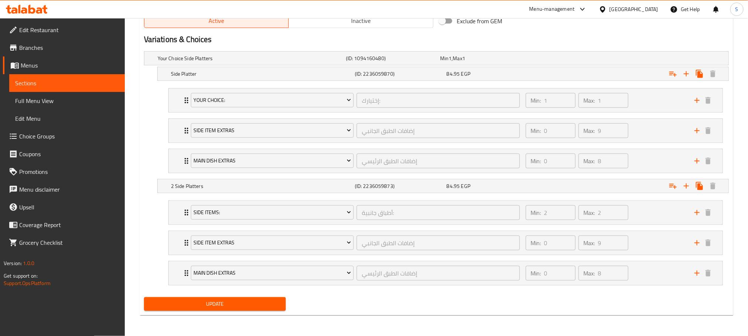
type input "دجاج روليت"
click at [269, 307] on span "Update" at bounding box center [215, 303] width 130 height 9
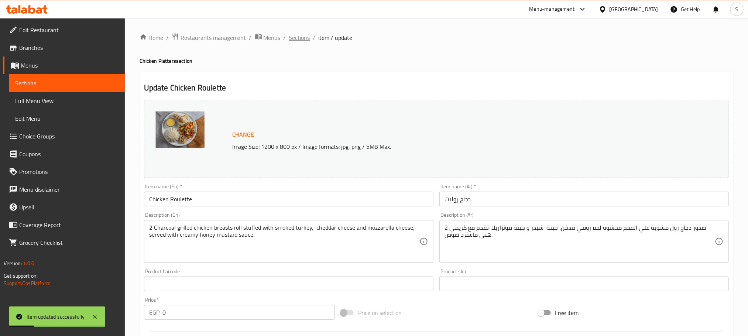
click at [297, 37] on span "Sections" at bounding box center [299, 37] width 21 height 9
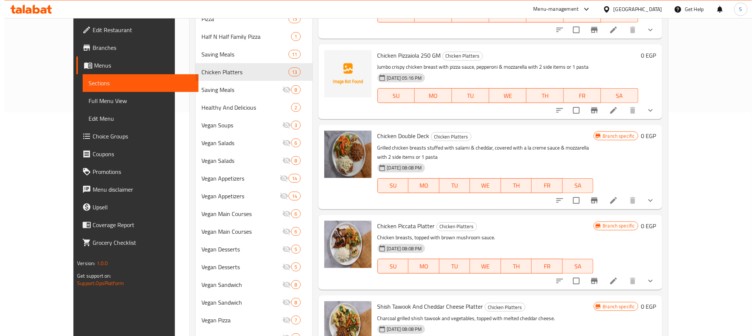
scroll to position [433, 0]
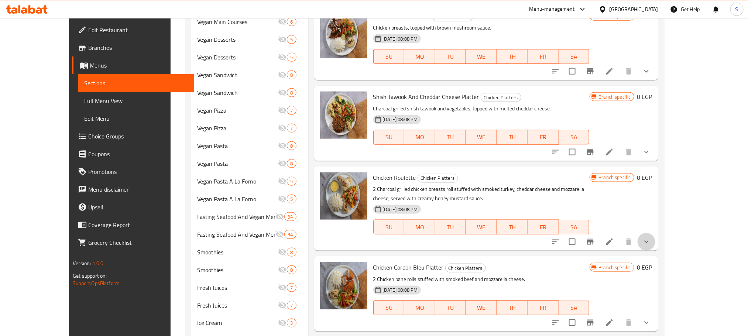
click at [655, 233] on button "show more" at bounding box center [646, 242] width 18 height 18
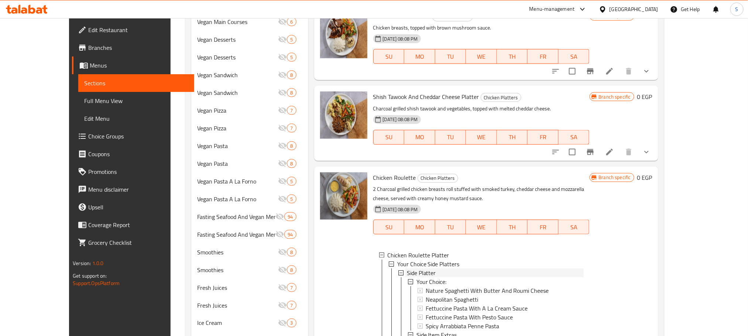
click at [417, 268] on span "Side Platter" at bounding box center [421, 272] width 29 height 9
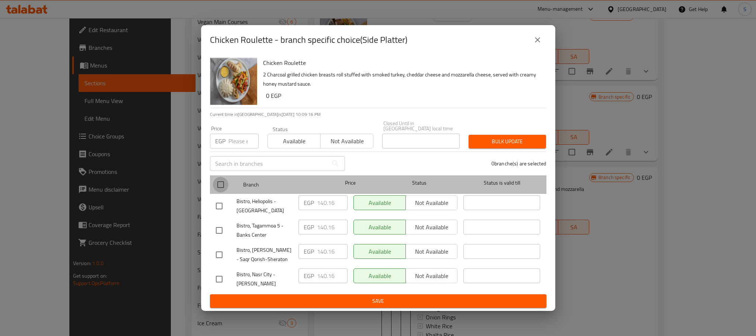
click at [219, 187] on input "checkbox" at bounding box center [220, 184] width 15 height 15
checkbox input "true"
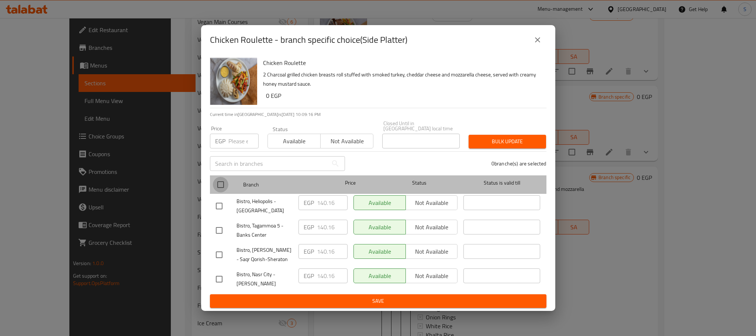
checkbox input "true"
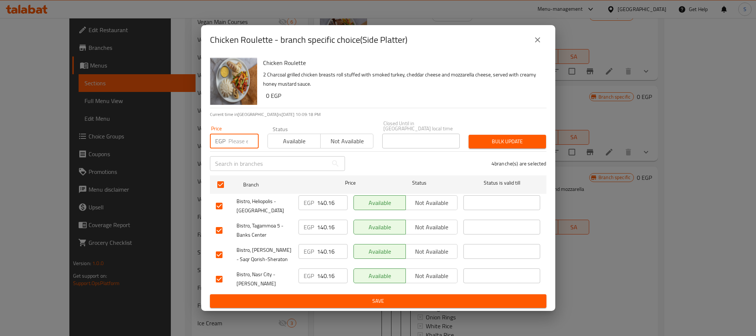
click at [233, 140] on input "number" at bounding box center [243, 141] width 30 height 15
type input "285"
click at [522, 144] on button "Bulk update" at bounding box center [507, 142] width 77 height 14
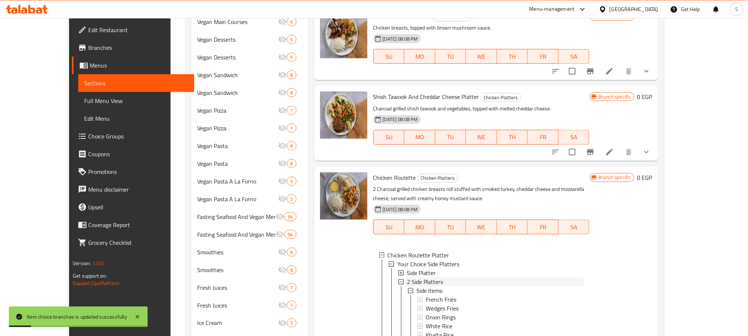
click at [414, 277] on span "2 Side Platters" at bounding box center [425, 281] width 37 height 9
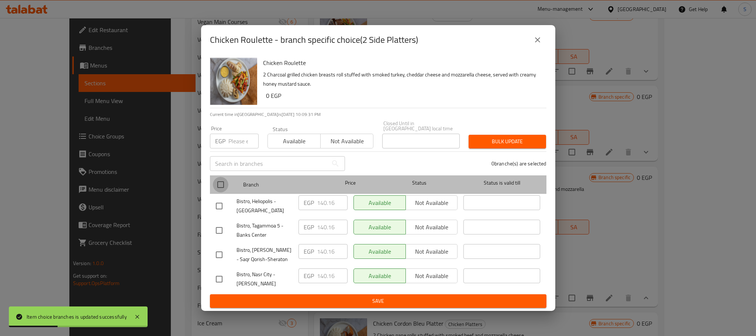
click at [218, 180] on input "checkbox" at bounding box center [220, 184] width 15 height 15
checkbox input "true"
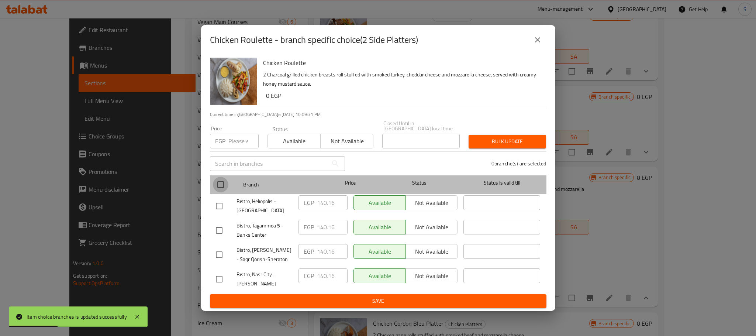
checkbox input "true"
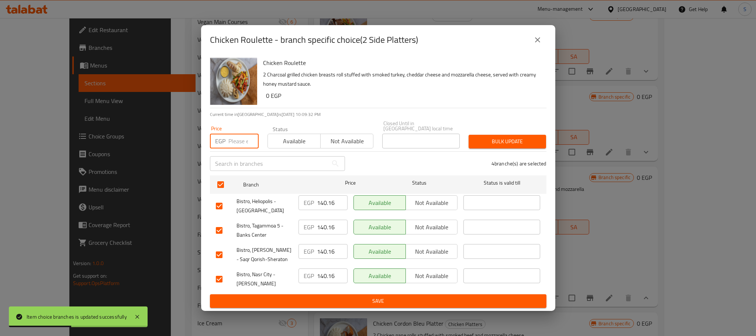
click at [232, 139] on input "number" at bounding box center [243, 141] width 30 height 15
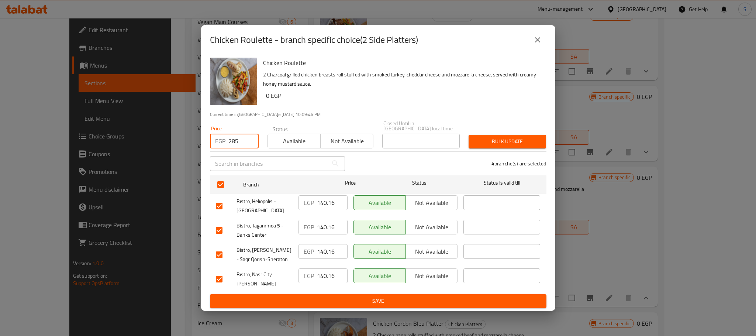
type input "285"
click at [494, 144] on button "Bulk update" at bounding box center [507, 142] width 77 height 14
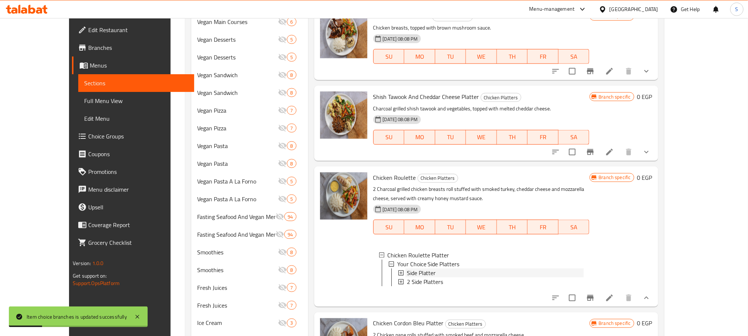
click at [414, 268] on span "Side Platter" at bounding box center [421, 272] width 29 height 9
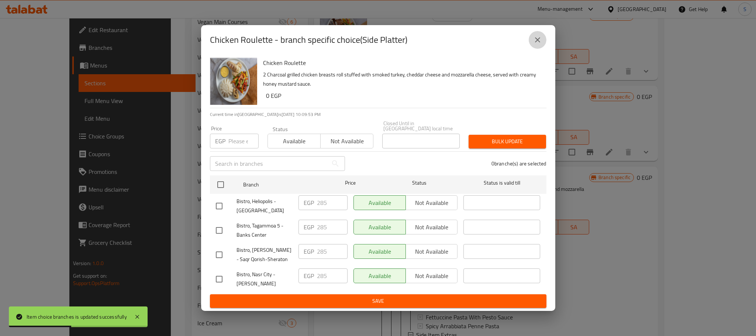
click at [543, 45] on button "close" at bounding box center [538, 40] width 18 height 18
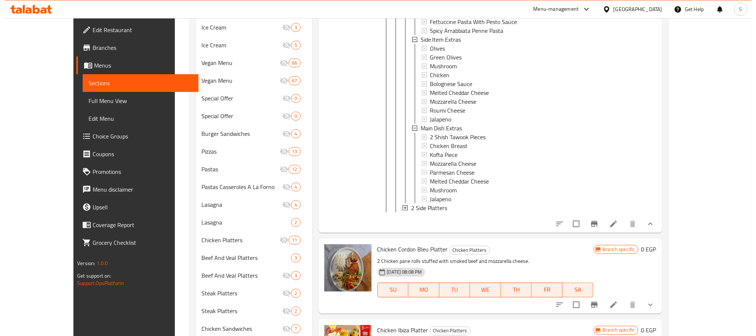
scroll to position [731, 0]
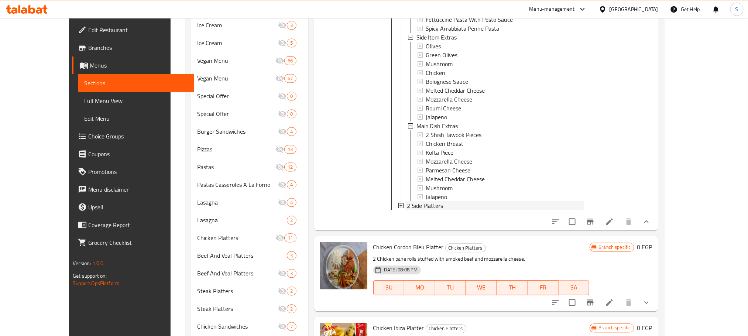
click at [407, 201] on span "2 Side Platters" at bounding box center [425, 205] width 37 height 9
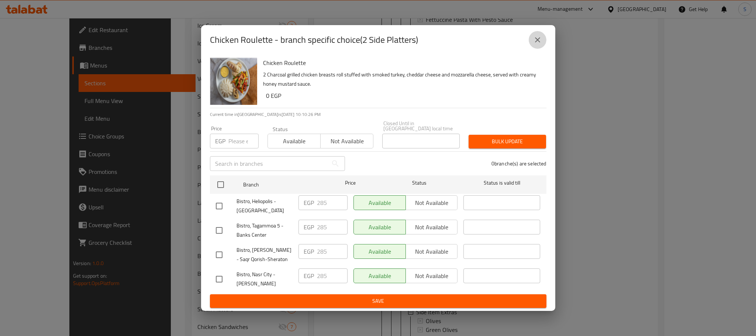
click at [535, 44] on icon "close" at bounding box center [537, 39] width 9 height 9
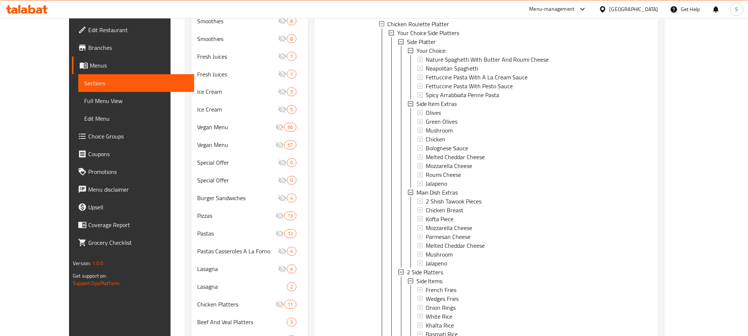
scroll to position [491, 0]
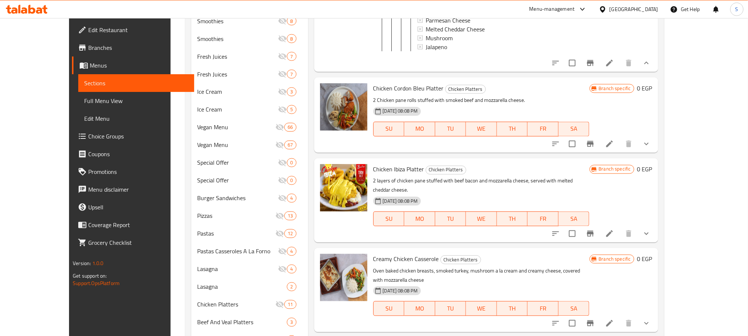
click at [620, 227] on li at bounding box center [609, 233] width 21 height 13
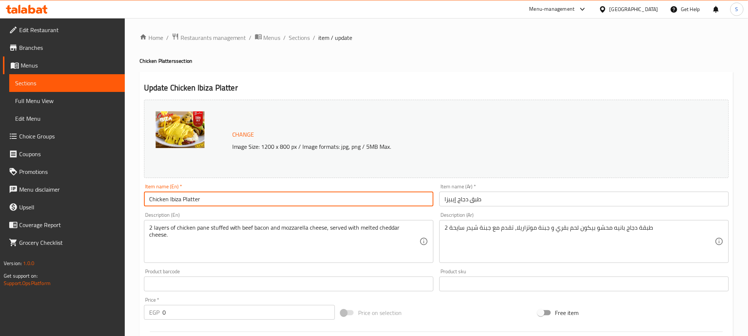
click at [209, 196] on input "Chicken Ibiza Platter" at bounding box center [288, 199] width 289 height 15
type input "Chicken Ibiza"
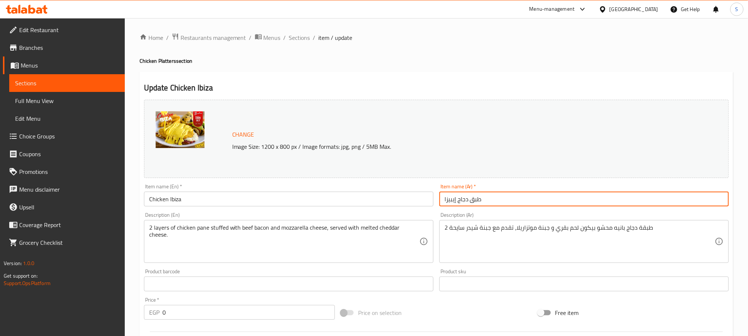
drag, startPoint x: 469, startPoint y: 200, endPoint x: 495, endPoint y: 201, distance: 25.9
click at [495, 201] on input "طبق دجاج إيبيزا" at bounding box center [583, 199] width 289 height 15
type input "دجاج إيبيزا"
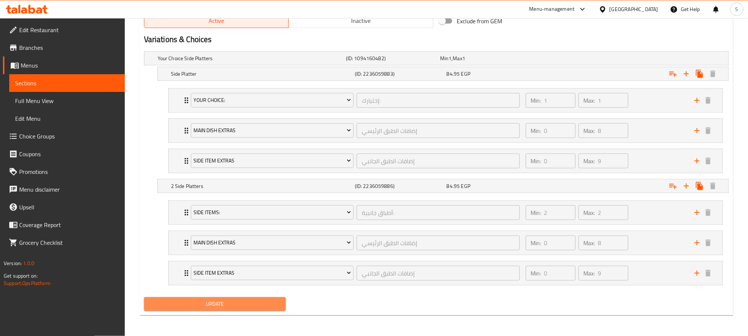
click at [271, 306] on span "Update" at bounding box center [215, 303] width 130 height 9
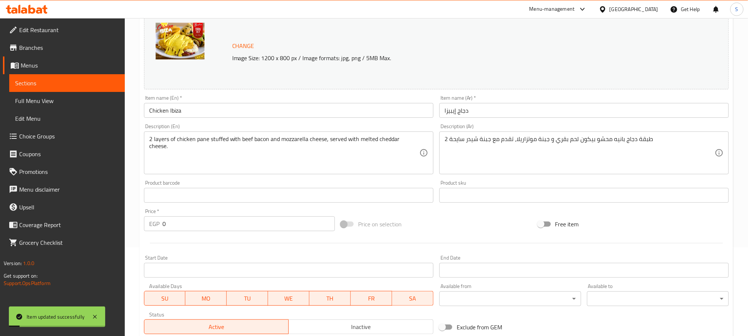
scroll to position [0, 0]
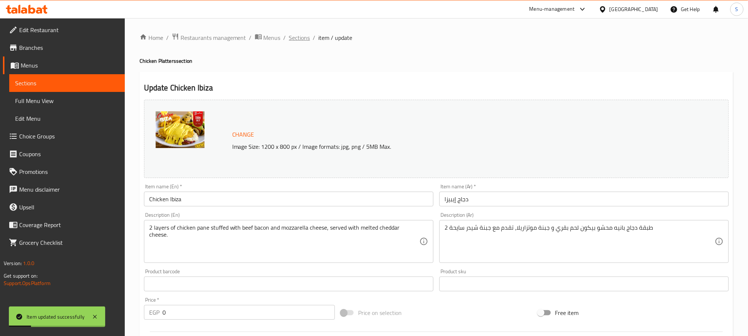
click at [296, 41] on span "Sections" at bounding box center [299, 37] width 21 height 9
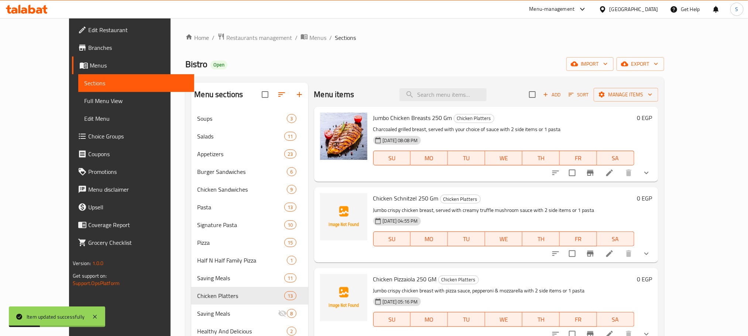
scroll to position [604, 0]
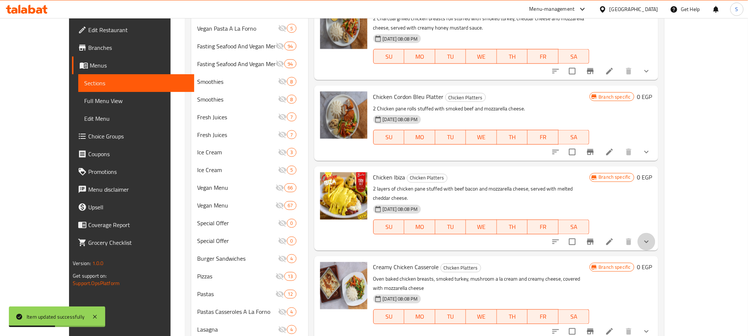
click at [655, 233] on button "show more" at bounding box center [646, 242] width 18 height 18
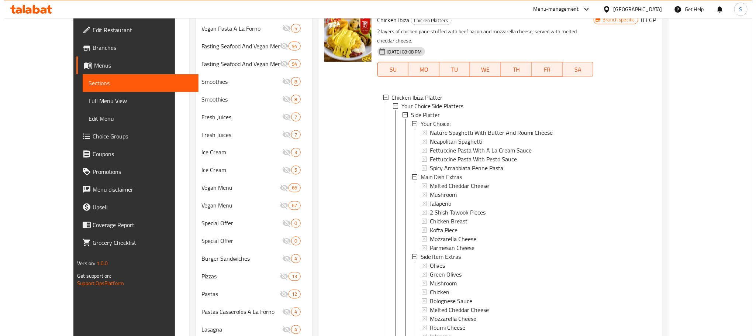
scroll to position [141, 0]
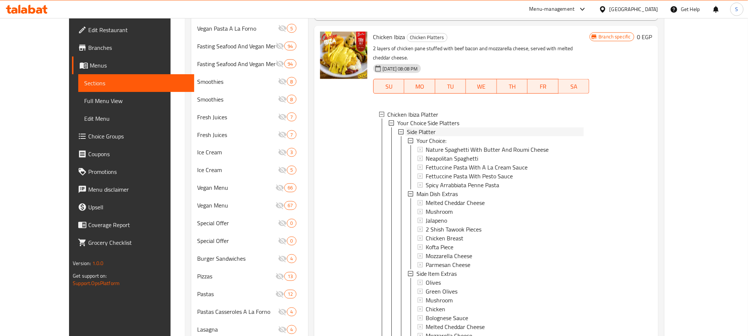
click at [410, 128] on span "Side Platter" at bounding box center [421, 132] width 29 height 9
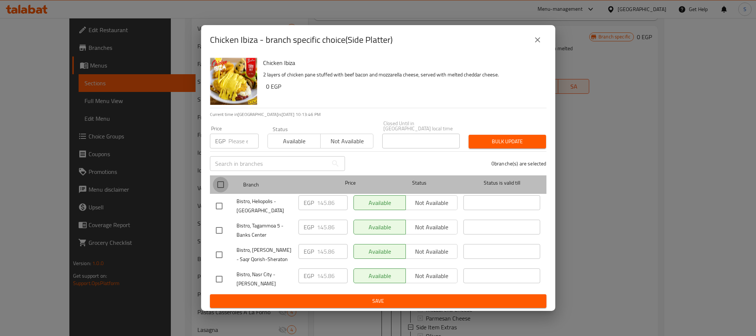
click at [218, 188] on input "checkbox" at bounding box center [220, 184] width 15 height 15
checkbox input "true"
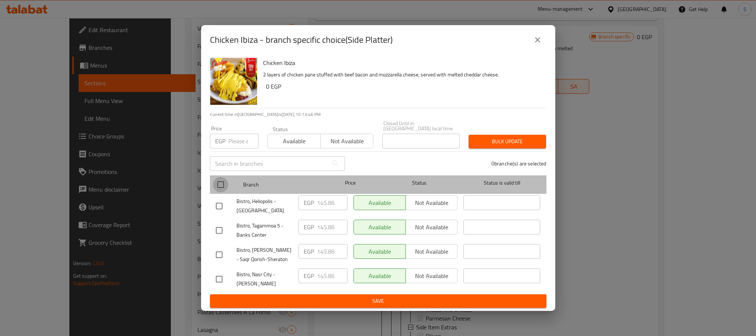
checkbox input "true"
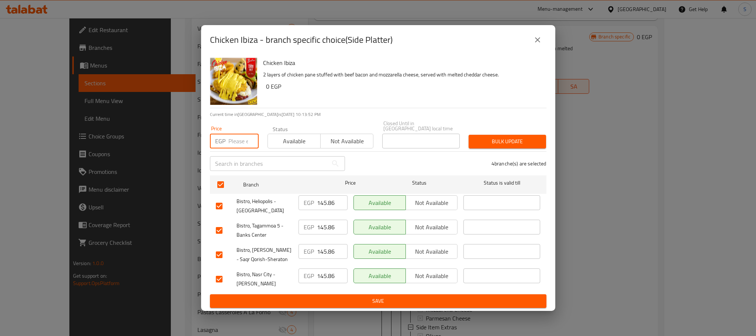
click at [234, 140] on input "number" at bounding box center [243, 141] width 30 height 15
paste input "295"
type input "295"
click at [498, 141] on span "Bulk update" at bounding box center [508, 141] width 66 height 9
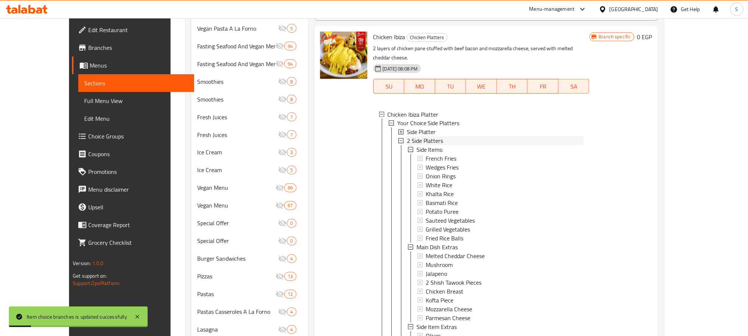
click at [413, 137] on span "2 Side Platters" at bounding box center [425, 141] width 37 height 9
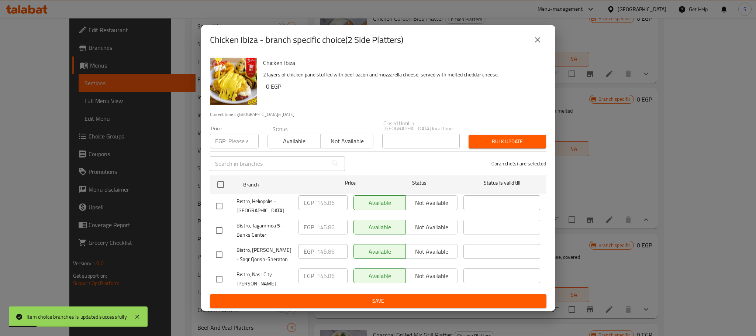
scroll to position [741, 0]
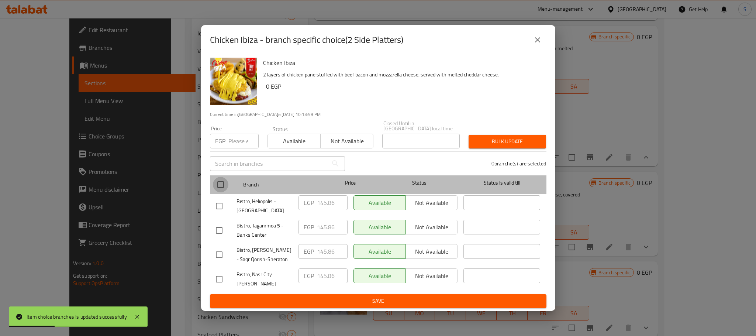
click at [218, 182] on input "checkbox" at bounding box center [220, 184] width 15 height 15
checkbox input "true"
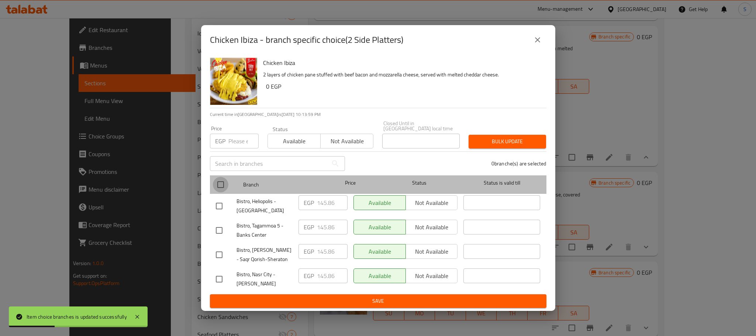
checkbox input "true"
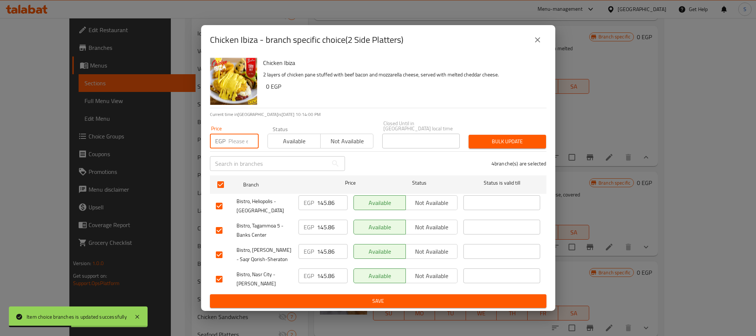
click at [237, 139] on input "number" at bounding box center [243, 141] width 30 height 15
paste input "295"
type input "295"
click at [530, 138] on span "Bulk update" at bounding box center [508, 141] width 66 height 9
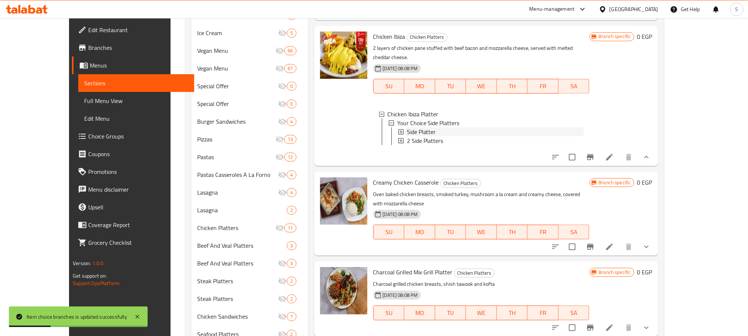
click at [407, 128] on span "Side Platter" at bounding box center [421, 132] width 29 height 9
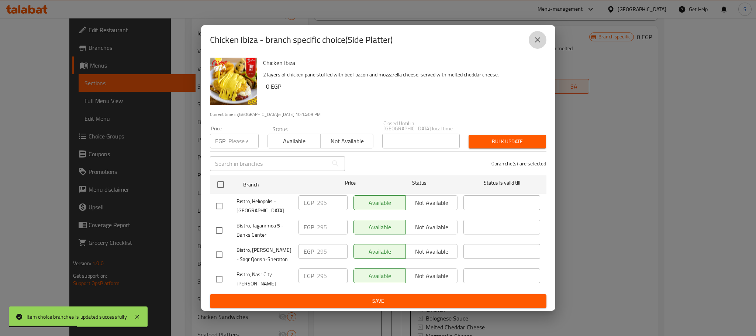
click at [540, 41] on icon "close" at bounding box center [537, 39] width 9 height 9
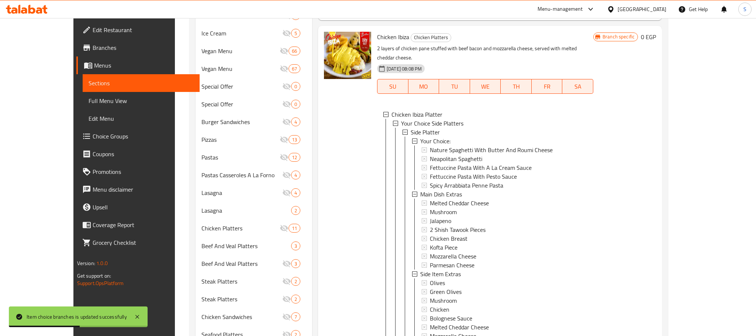
scroll to position [744, 0]
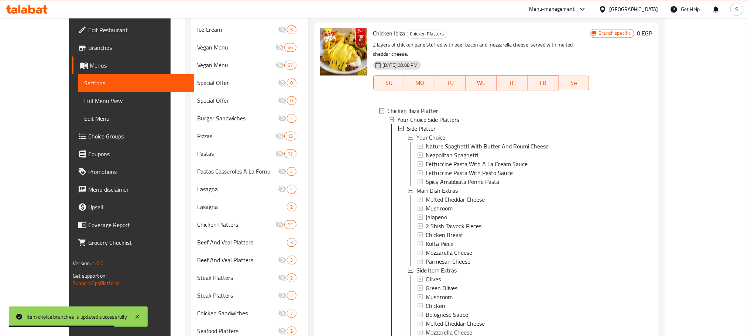
click at [413, 124] on span "Side Platter" at bounding box center [421, 128] width 29 height 9
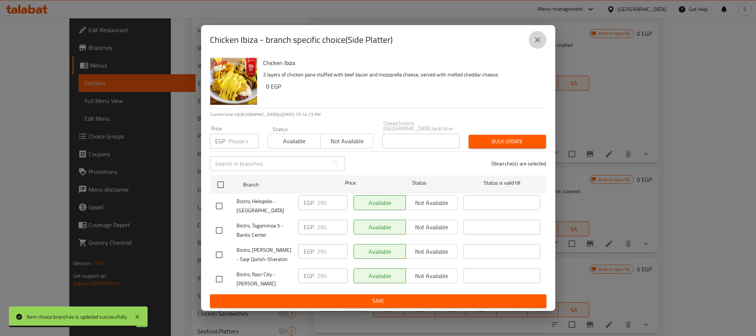
click at [538, 39] on icon "close" at bounding box center [537, 39] width 9 height 9
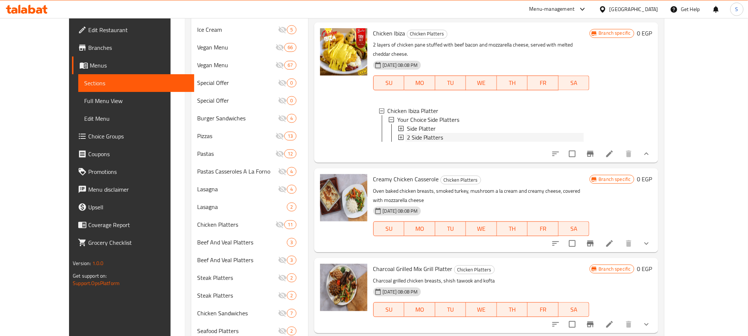
click at [415, 133] on span "2 Side Platters" at bounding box center [425, 137] width 37 height 9
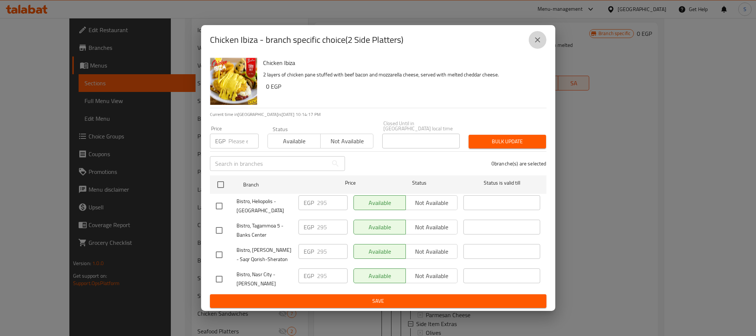
click at [538, 41] on icon "close" at bounding box center [537, 39] width 9 height 9
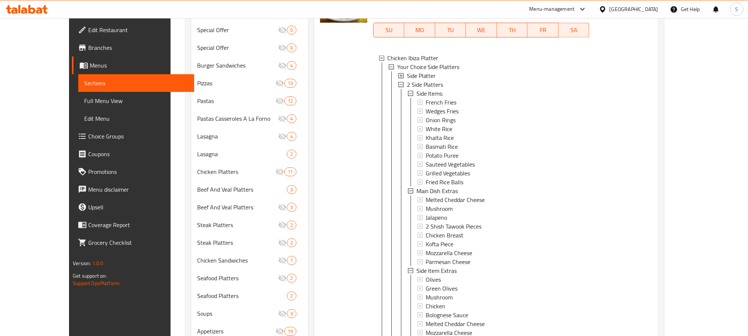
scroll to position [519, 0]
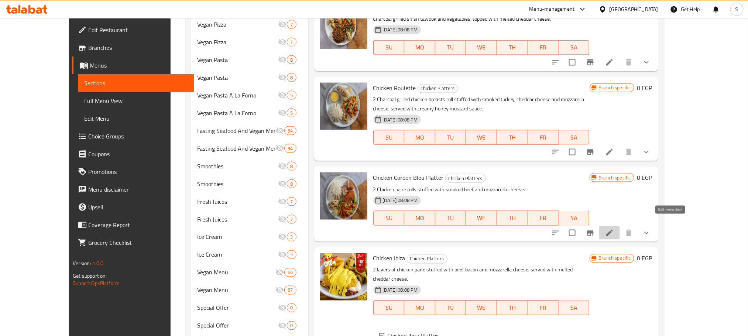
click at [614, 228] on icon at bounding box center [609, 232] width 9 height 9
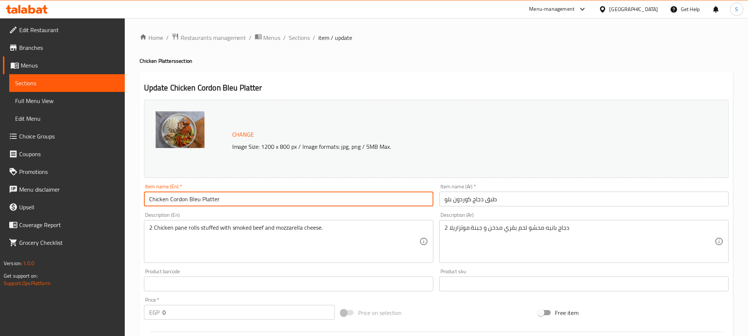
click at [265, 195] on input "Chicken Cordon Bleu Platter" at bounding box center [288, 199] width 289 height 15
type input "Chicken Cordon Bleu"
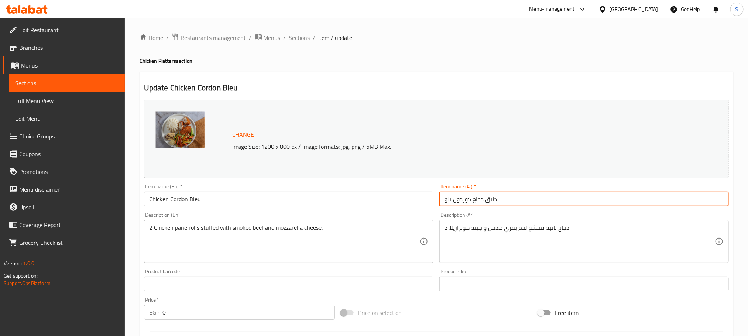
drag, startPoint x: 499, startPoint y: 200, endPoint x: 483, endPoint y: 202, distance: 16.0
click at [483, 202] on input "طبق دجاج كوردون بلو" at bounding box center [583, 199] width 289 height 15
type input "دجاج كوردون بلو"
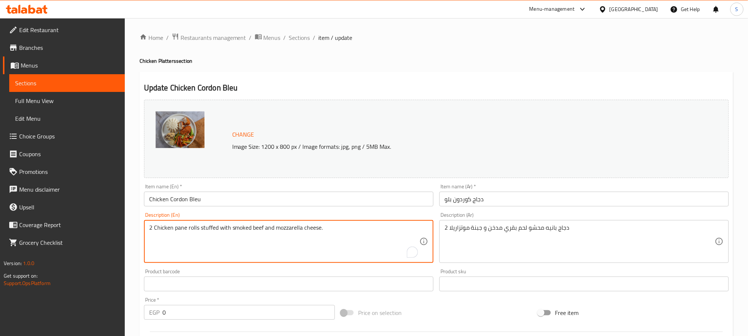
drag, startPoint x: 320, startPoint y: 230, endPoint x: 275, endPoint y: 227, distance: 45.1
click at [230, 227] on textarea "2 Chicken pane rolls stuffed with smoked beef and ." at bounding box center [284, 241] width 270 height 35
paste textarea "mozzarella cheese"
drag, startPoint x: 310, startPoint y: 228, endPoint x: 277, endPoint y: 228, distance: 33.2
click at [277, 228] on textarea "2 Chicken pane rolls stuffed with mozzarella cheese smoked beef and ." at bounding box center [284, 241] width 270 height 35
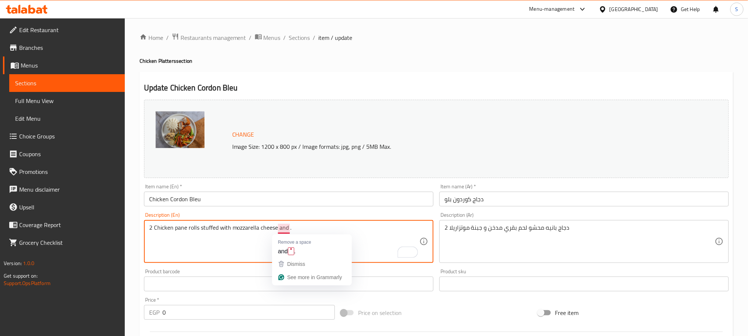
click at [287, 230] on textarea "2 Chicken pane rolls stuffed with mozzarella cheese and ." at bounding box center [284, 241] width 270 height 35
paste textarea "smoked beef"
type textarea "2 Chicken pane rolls stuffed with mozzarella cheese and smoked beef."
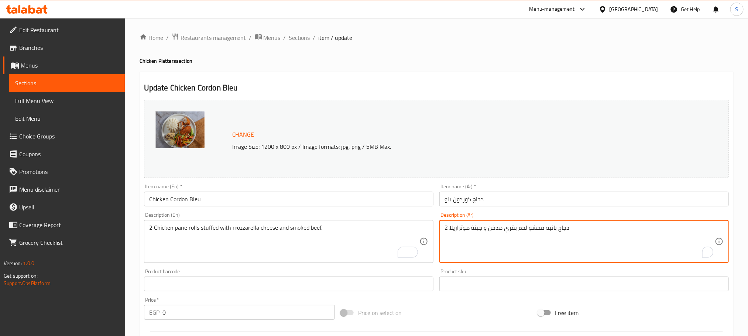
drag, startPoint x: 482, startPoint y: 230, endPoint x: 450, endPoint y: 228, distance: 32.1
click at [449, 228] on textarea "2 دجاج بانيه محشو لحم بقري مدخن و جبنة موتزاريلا" at bounding box center [579, 241] width 270 height 35
drag, startPoint x: 482, startPoint y: 227, endPoint x: 448, endPoint y: 226, distance: 33.6
click at [448, 226] on textarea "2 دجاج بانيه محشو لحم بقري مدخن و جبنة موتزاريلا" at bounding box center [579, 241] width 270 height 35
click at [527, 231] on textarea "2 دجاج بانيه محشو لحم بقري مدخن و جبنة موتزاريلا" at bounding box center [579, 241] width 270 height 35
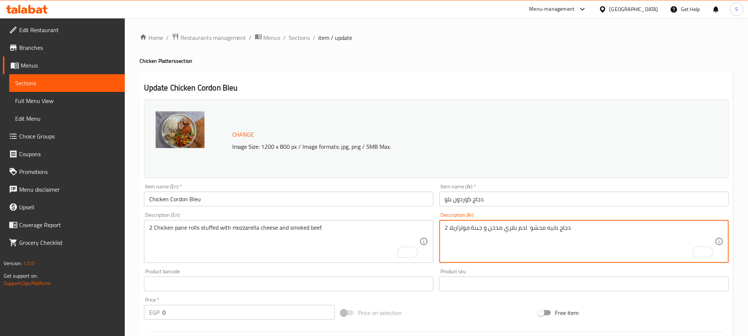
paste textarea "جبنة [PERSON_NAME]"
drag, startPoint x: 527, startPoint y: 227, endPoint x: 486, endPoint y: 230, distance: 41.0
click at [486, 230] on textarea "2 دجاج بانيه محشو جبنة موتزاريلا لحم بقري مدخن و جبنة موتزاريلا" at bounding box center [579, 241] width 270 height 35
drag, startPoint x: 483, startPoint y: 230, endPoint x: 449, endPoint y: 227, distance: 33.7
click at [449, 227] on textarea "2 دجاج بانيه محشو جبنة موتزاريلا و جبنة موتزاريلا" at bounding box center [579, 241] width 270 height 35
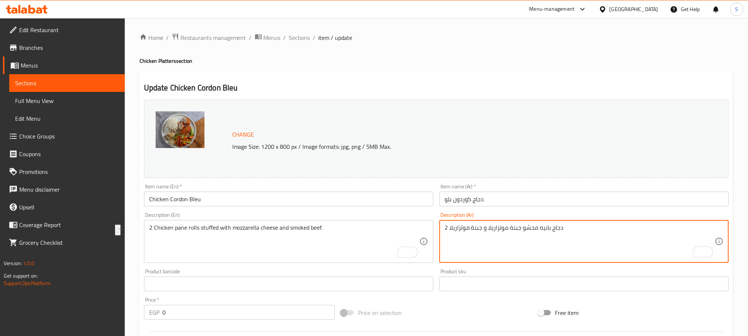
paste textarea "لحم بقري مدخن"
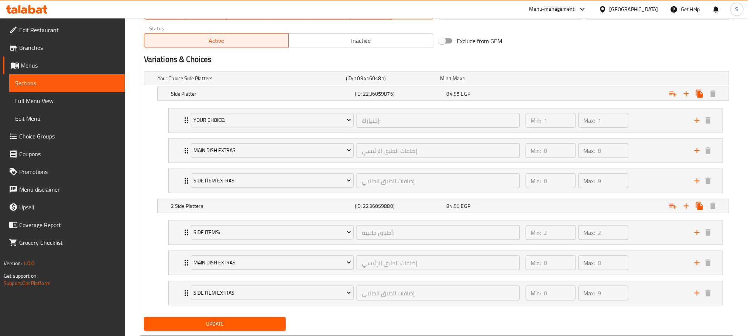
scroll to position [399, 0]
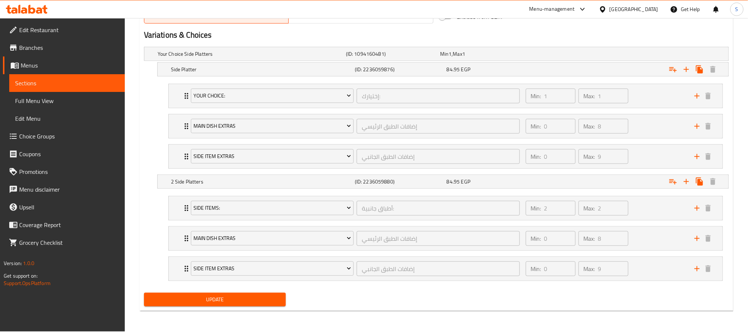
type textarea "2 دجاج بانيه محشو جبنة موتزاريلا و لحم بقري مدخن."
click at [236, 299] on span "Update" at bounding box center [215, 299] width 130 height 9
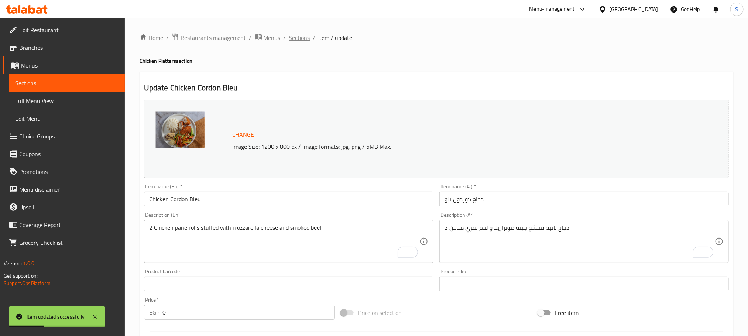
click at [294, 38] on span "Sections" at bounding box center [299, 37] width 21 height 9
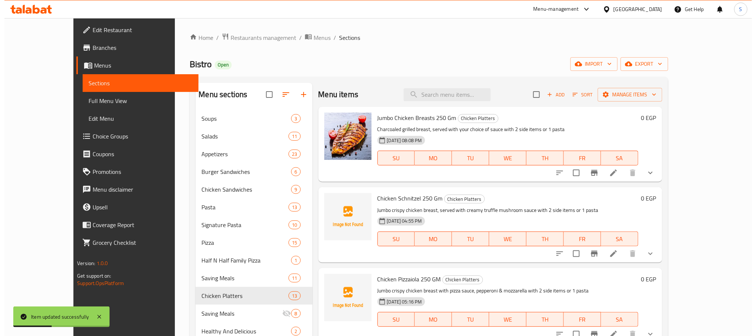
scroll to position [523, 0]
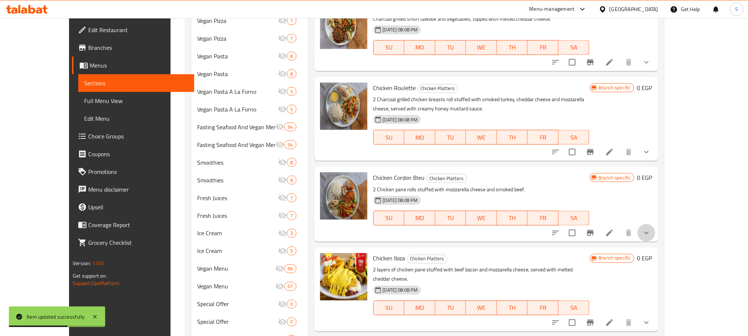
click at [655, 230] on button "show more" at bounding box center [646, 233] width 18 height 18
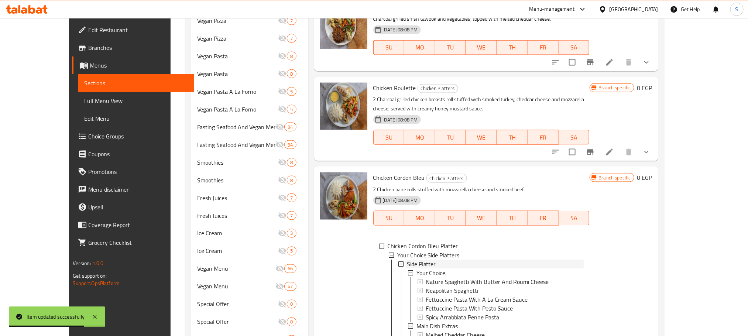
click at [411, 259] on span "Side Platter" at bounding box center [421, 263] width 29 height 9
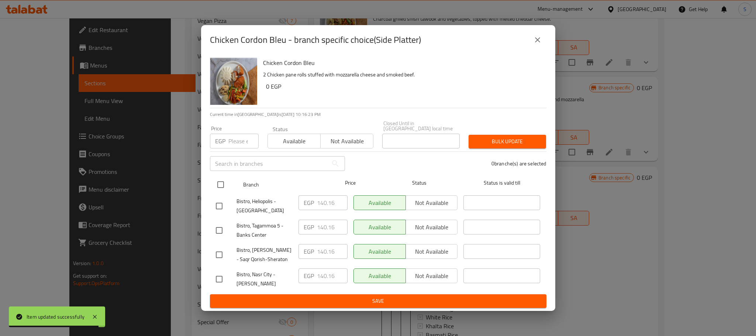
click at [217, 180] on input "checkbox" at bounding box center [220, 184] width 15 height 15
checkbox input "true"
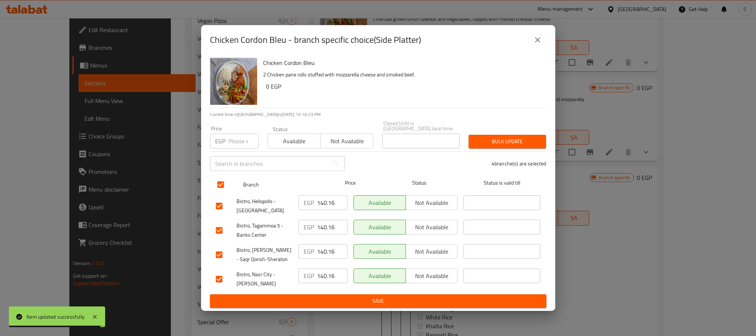
checkbox input "true"
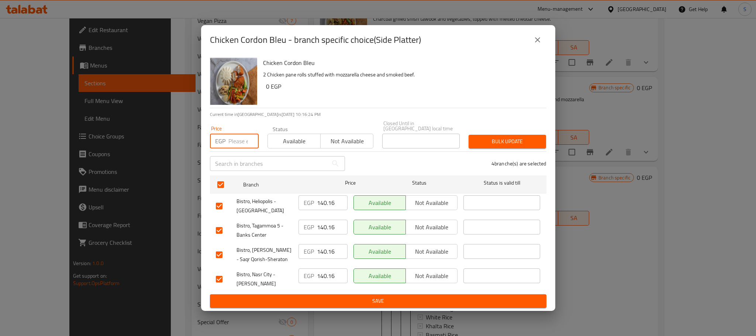
click at [230, 143] on input "number" at bounding box center [243, 141] width 30 height 15
paste input "285"
type input "285"
click at [504, 137] on span "Bulk update" at bounding box center [508, 141] width 66 height 9
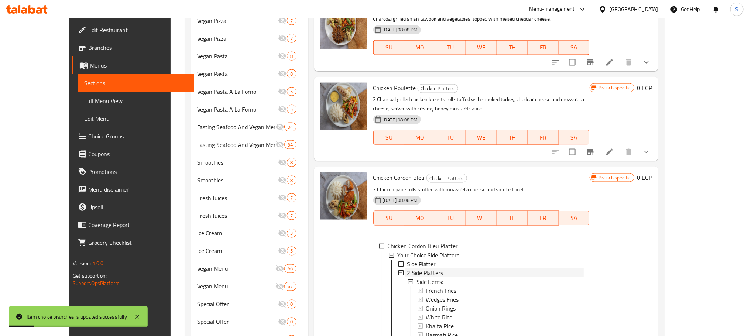
click at [416, 268] on span "2 Side Platters" at bounding box center [425, 272] width 37 height 9
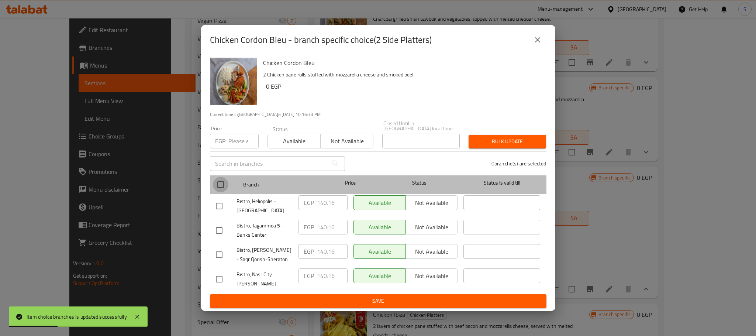
click at [213, 179] on input "checkbox" at bounding box center [220, 184] width 15 height 15
checkbox input "true"
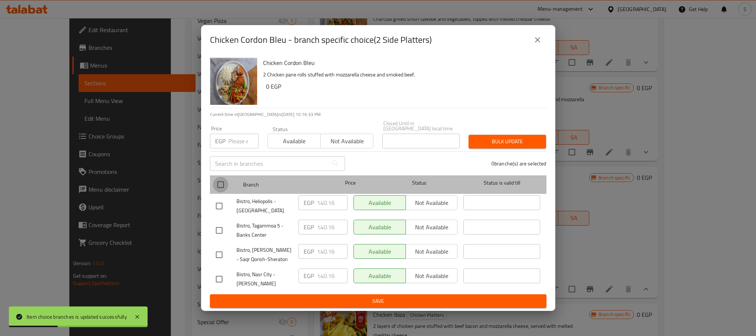
checkbox input "true"
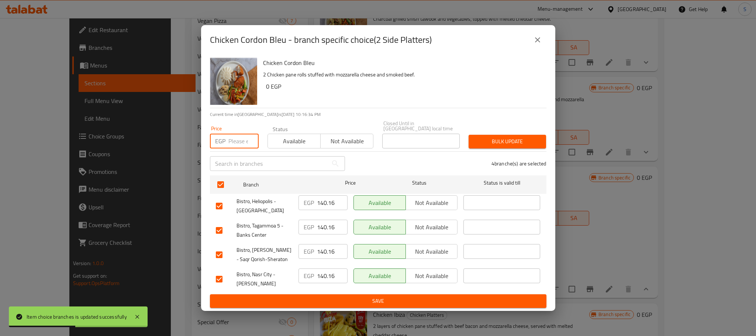
click at [235, 139] on input "number" at bounding box center [243, 141] width 30 height 15
paste input "285"
type input "285"
click at [513, 139] on span "Bulk update" at bounding box center [508, 141] width 66 height 9
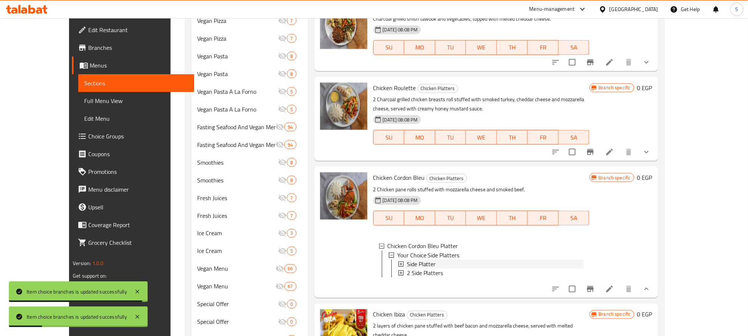
click at [407, 259] on span "Side Platter" at bounding box center [421, 263] width 29 height 9
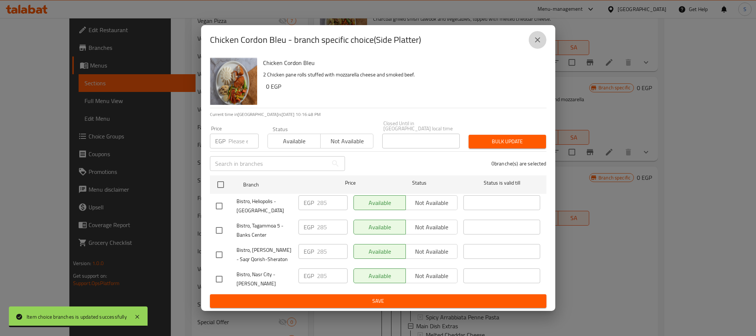
click at [539, 43] on icon "close" at bounding box center [537, 39] width 9 height 9
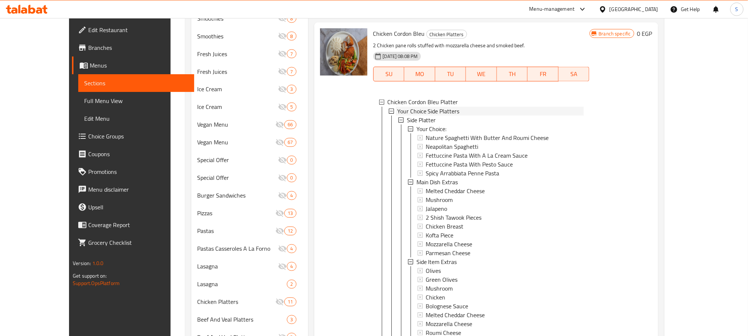
click at [417, 107] on span "Your Choice Side Platters" at bounding box center [428, 111] width 62 height 9
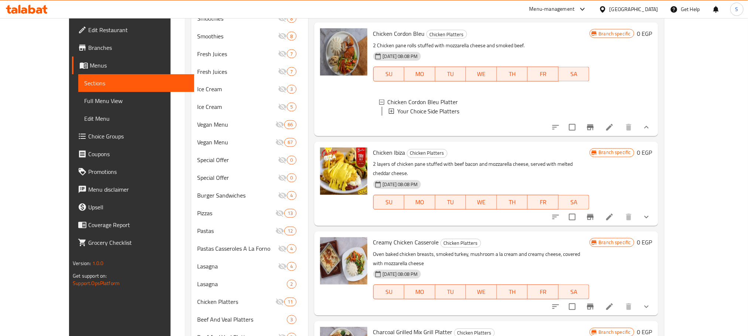
click at [417, 107] on span "Your Choice Side Platters" at bounding box center [428, 111] width 62 height 9
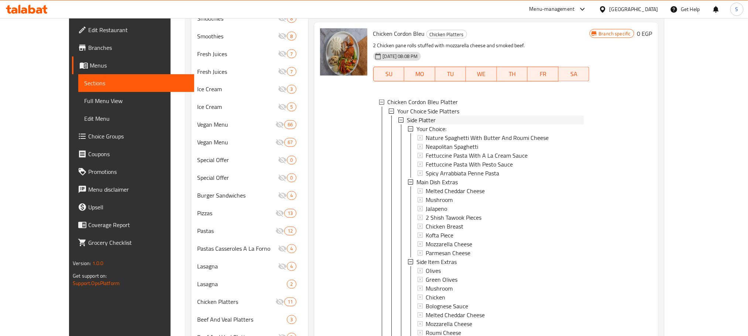
click at [417, 116] on span "Side Platter" at bounding box center [421, 120] width 29 height 9
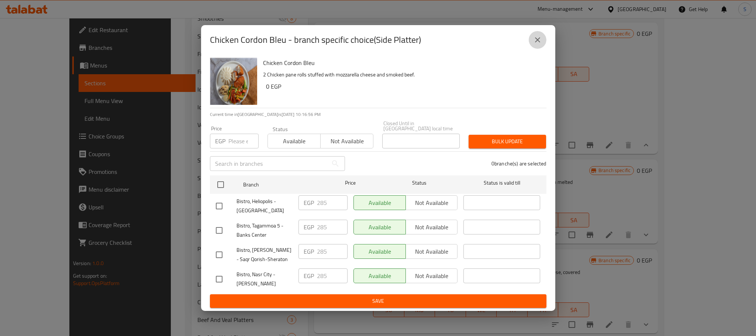
click at [540, 42] on icon "close" at bounding box center [537, 39] width 9 height 9
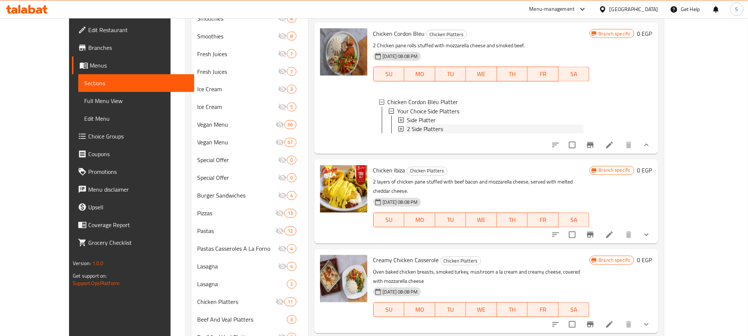
click at [418, 124] on span "2 Side Platters" at bounding box center [425, 128] width 37 height 9
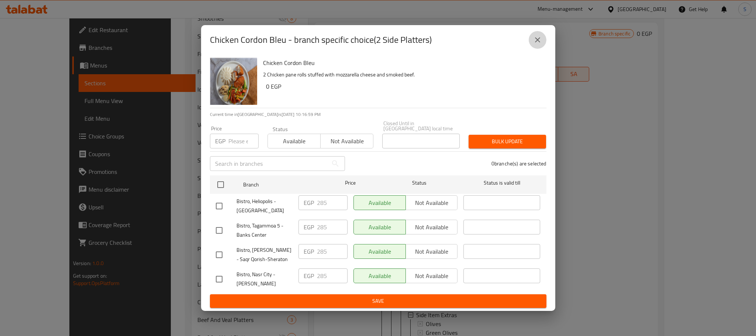
click at [538, 42] on icon "close" at bounding box center [537, 39] width 9 height 9
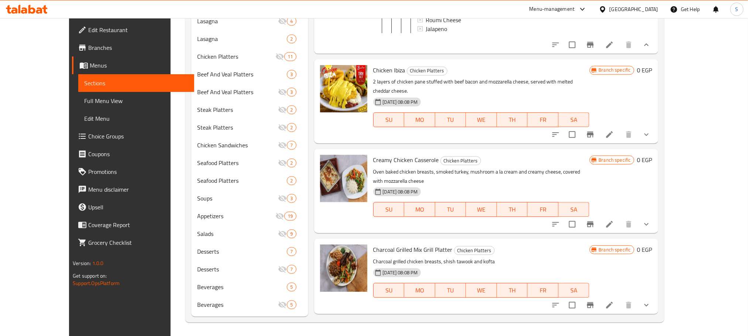
scroll to position [138, 0]
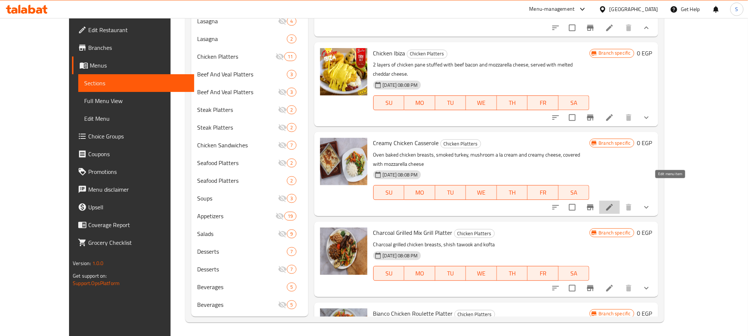
click at [614, 203] on icon at bounding box center [609, 207] width 9 height 9
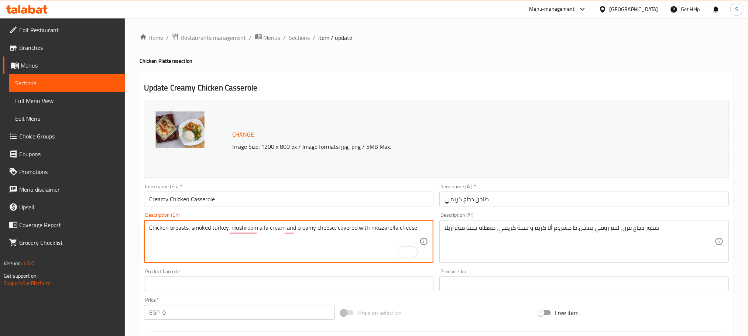
type textarea "Chicken breasts, smoked turkey, mushroom a la cream and creamy cheese, covered …"
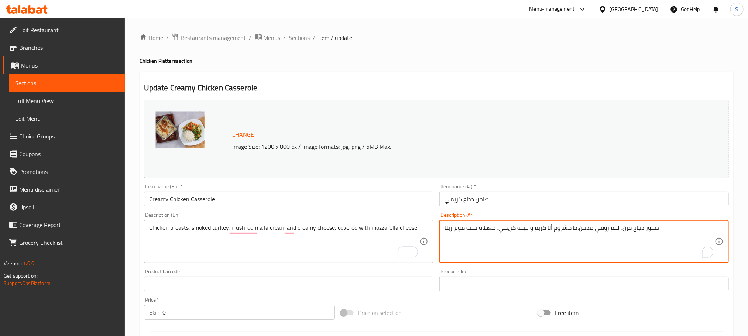
click at [624, 227] on textarea "صدور دجاج فرن، لحم رومي مدخن،ط مشروم ألا كريم و جبنة كريمي، مغطاه جبنة موتزاريلا" at bounding box center [579, 241] width 270 height 35
type textarea "صدور دجاج ، لحم رومي مدخن،ط مشروم ألا كريم و جبنة كريمي، مغطاه جبنة موتزاريلا"
click at [571, 230] on textarea "صدور دجاج ، لحم رومي مدخن،ط مشروم ألا كريم و جبنة كريمي، مغطاه جبنة موتزاريلا" at bounding box center [579, 241] width 270 height 35
type textarea "صدور دجاج ، لحم رومي مدخن، مشروم ألا كريم و جبنة كريمي، مغطاه جبنة موتزاريلا"
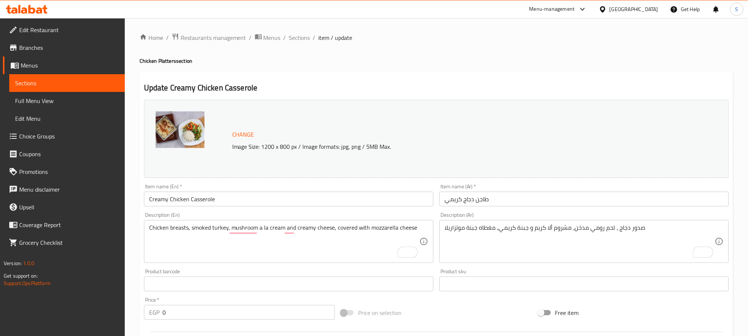
click at [425, 225] on div "Chicken breasts, smoked turkey, mushroom a la cream and creamy cheese, covered …" at bounding box center [288, 241] width 289 height 43
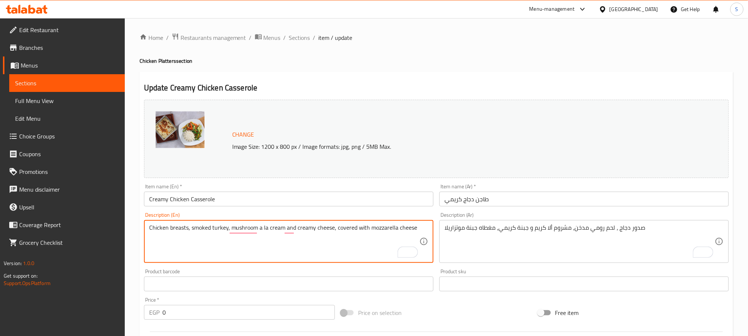
click at [416, 228] on textarea "Chicken breasts, smoked turkey, mushroom a la cream and creamy cheese, covered …" at bounding box center [284, 241] width 270 height 35
paste textarea "in the Oven"
click at [167, 235] on textarea "Chicken breasts, smoked turkey, mushroom a la cream and creamy cheese, covered …" at bounding box center [284, 241] width 270 height 35
click at [181, 234] on textarea "Chicken breasts, smoked turkey, mushroom a la cream and creamy cheese, covered …" at bounding box center [284, 241] width 270 height 35
type textarea "Chicken breasts, smoked turkey, mushroom a la cream and creamy cheese, covered …"
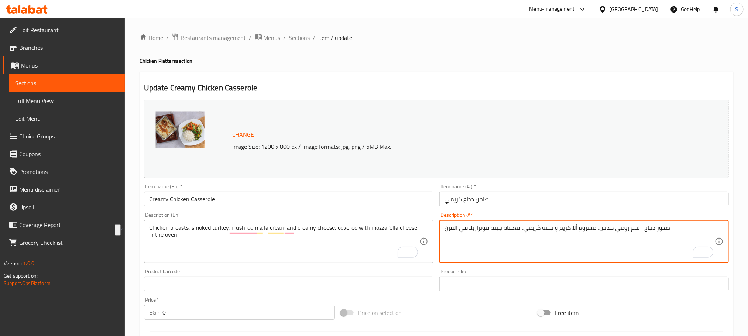
drag, startPoint x: 553, startPoint y: 229, endPoint x: 523, endPoint y: 230, distance: 29.9
click at [523, 230] on textarea "صدور دجاج ، لحم رومي مدخن، مشروم ألا كريم و جبنة كريمي، مغطاه جبنة موتزاريلا في…" at bounding box center [579, 241] width 270 height 35
paste textarea "[PERSON_NAME],"
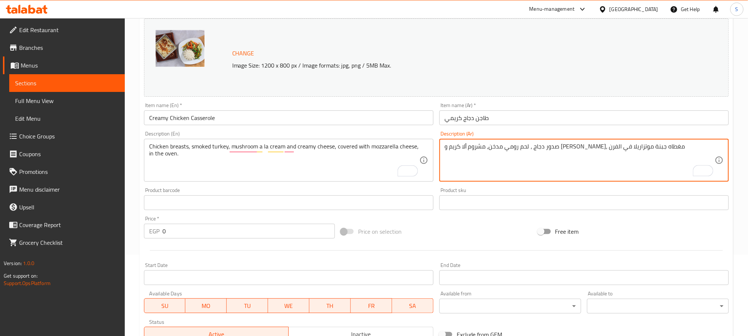
scroll to position [82, 0]
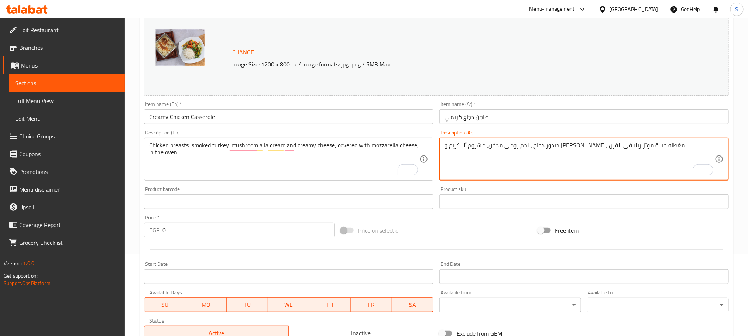
click at [675, 147] on textarea "صدور دجاج ، لحم رومي مدخن، مشروم ألا كريم و [PERSON_NAME]، مغطاه جبنة موتزاريلا…" at bounding box center [579, 159] width 270 height 35
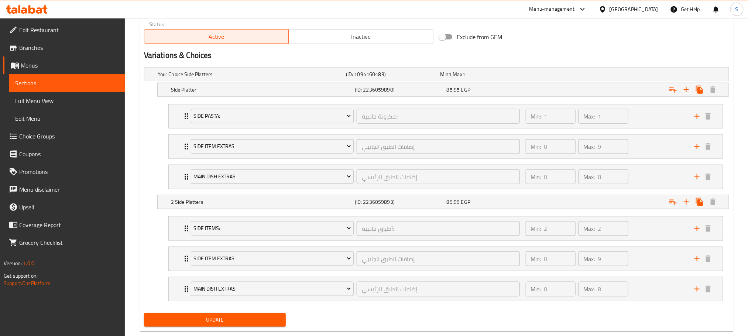
scroll to position [381, 0]
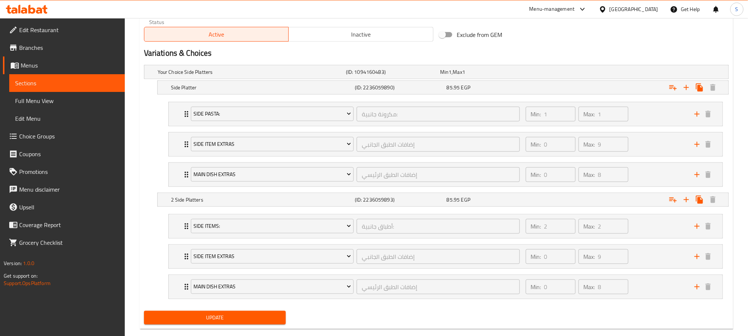
type textarea "صدور دجاج ، لحم رومي مدخن، مشروم ألا كريم و [PERSON_NAME]، مغطاه جبنة موتزاريلا…"
click at [264, 317] on button "Update" at bounding box center [215, 318] width 142 height 14
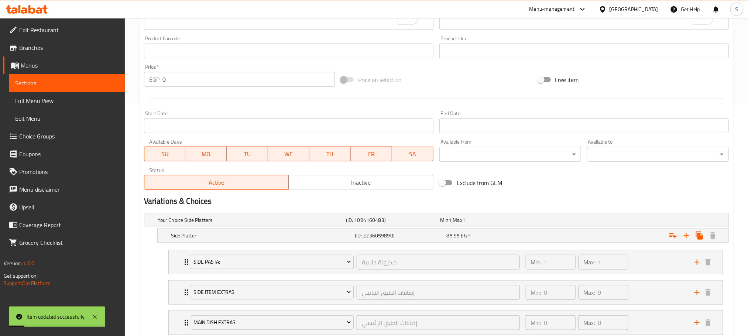
scroll to position [0, 0]
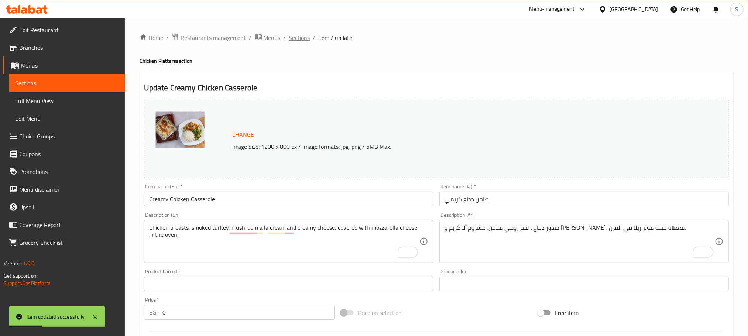
click at [296, 34] on span "Sections" at bounding box center [299, 37] width 21 height 9
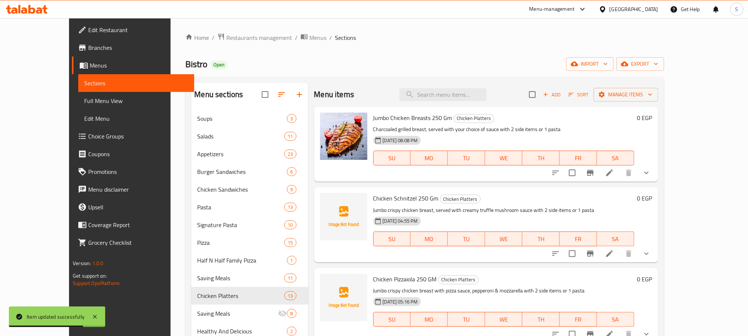
scroll to position [684, 0]
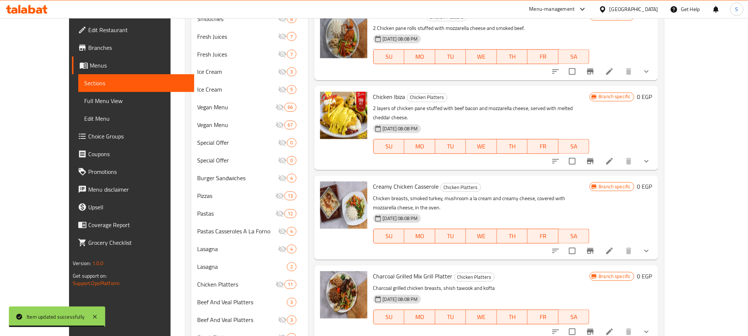
click at [655, 242] on button "show more" at bounding box center [646, 251] width 18 height 18
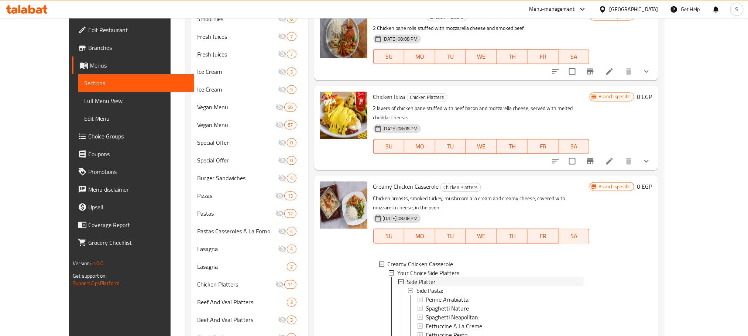
click at [412, 278] on span "Side Platter" at bounding box center [421, 282] width 29 height 9
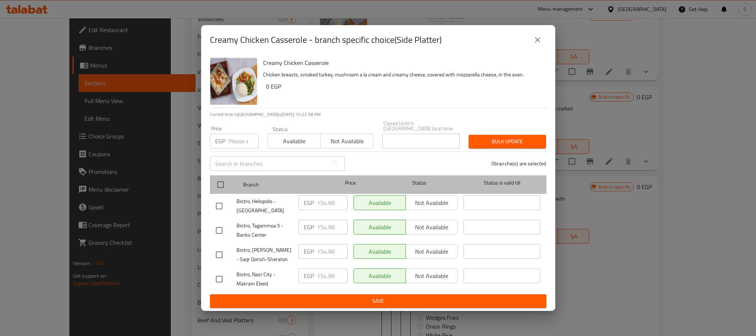
click at [212, 179] on div "Branch Price Status Status is valid till" at bounding box center [378, 184] width 337 height 18
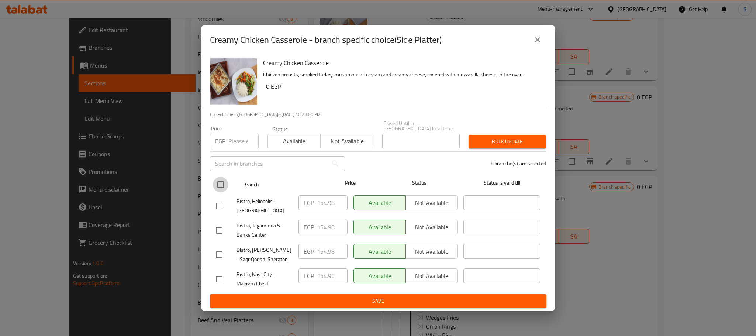
click at [224, 179] on input "checkbox" at bounding box center [220, 184] width 15 height 15
checkbox input "true"
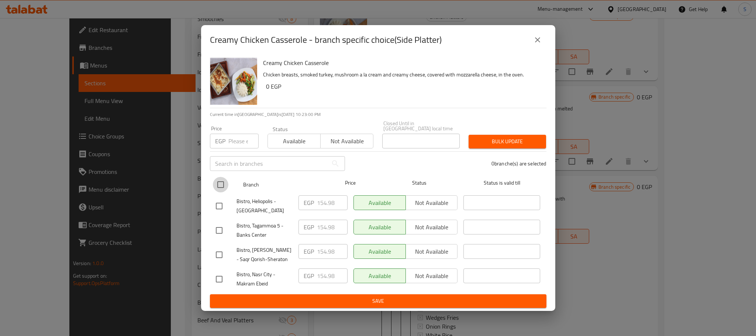
checkbox input "true"
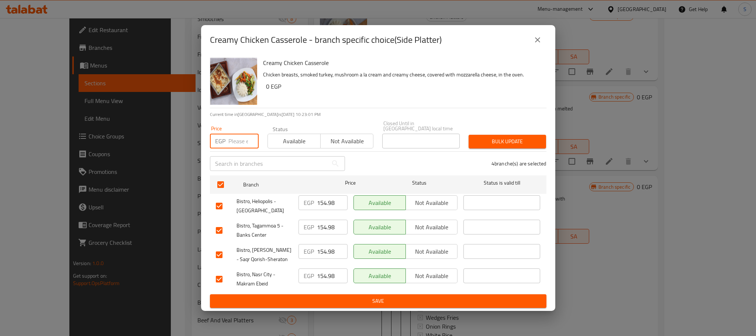
click at [236, 134] on input "number" at bounding box center [243, 141] width 30 height 15
paste input "299"
type input "299"
click at [510, 137] on span "Bulk update" at bounding box center [508, 141] width 66 height 9
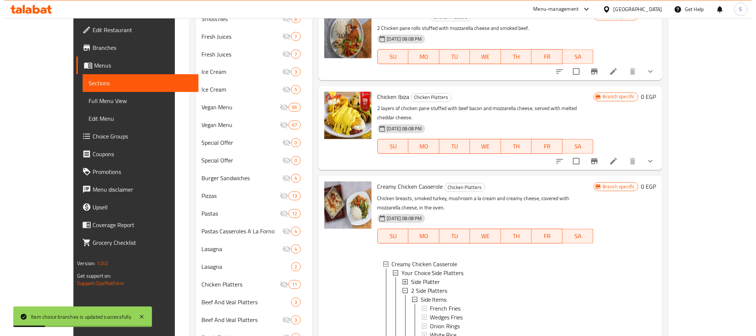
scroll to position [756, 0]
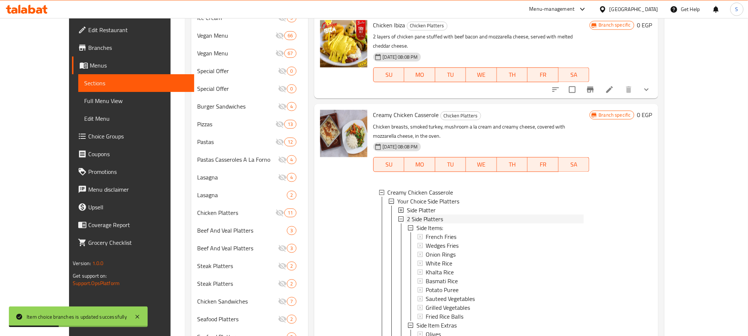
click at [416, 214] on span "2 Side Platters" at bounding box center [425, 218] width 37 height 9
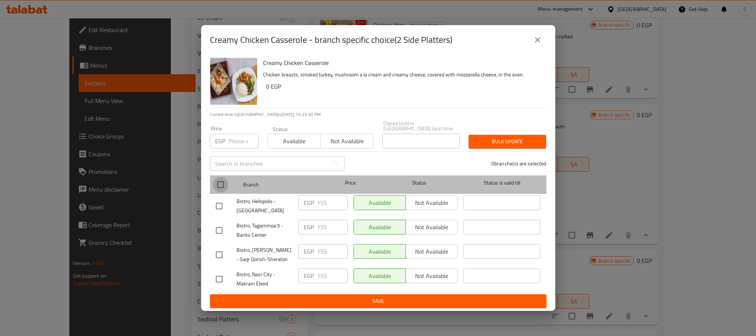
click at [222, 180] on input "checkbox" at bounding box center [220, 184] width 15 height 15
checkbox input "true"
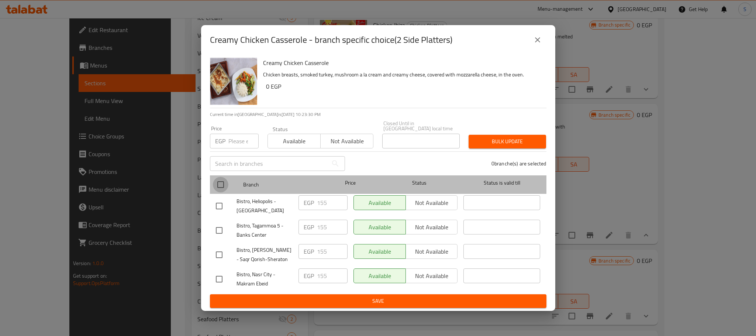
checkbox input "true"
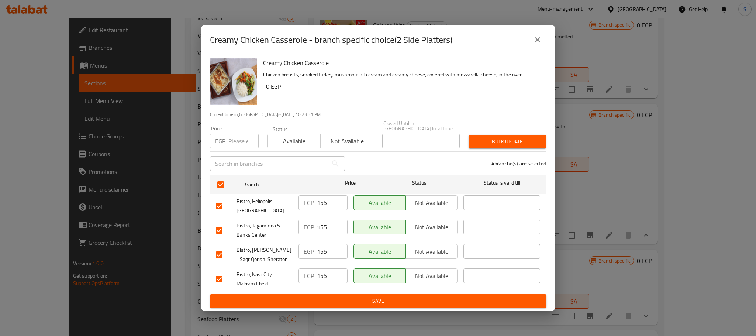
click at [227, 137] on div "EGP Price" at bounding box center [234, 141] width 49 height 15
paste input "299"
type input "299"
click at [518, 138] on span "Bulk update" at bounding box center [508, 141] width 66 height 9
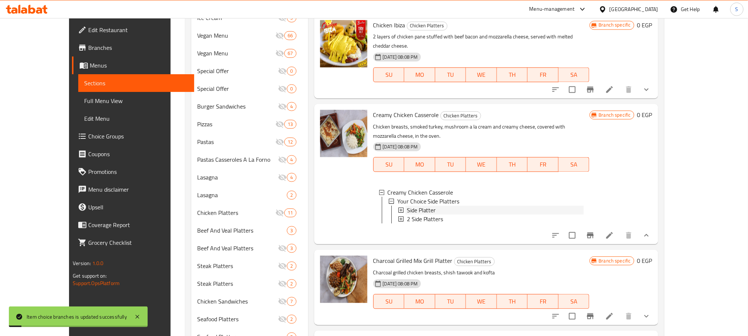
click at [407, 206] on span "Side Platter" at bounding box center [421, 210] width 29 height 9
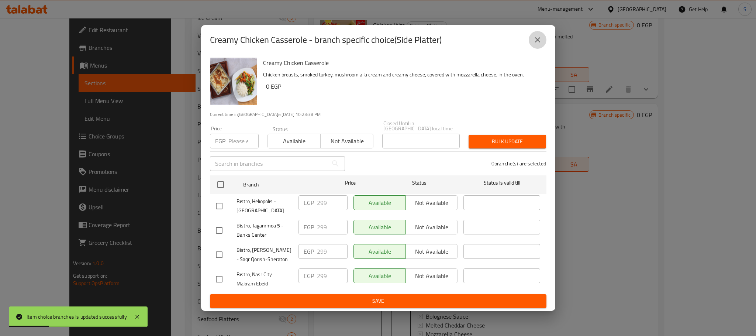
click at [543, 39] on button "close" at bounding box center [538, 40] width 18 height 18
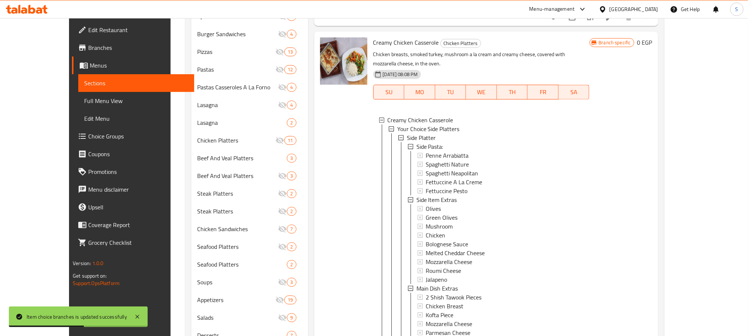
click at [416, 133] on span "Side Platter" at bounding box center [421, 137] width 29 height 9
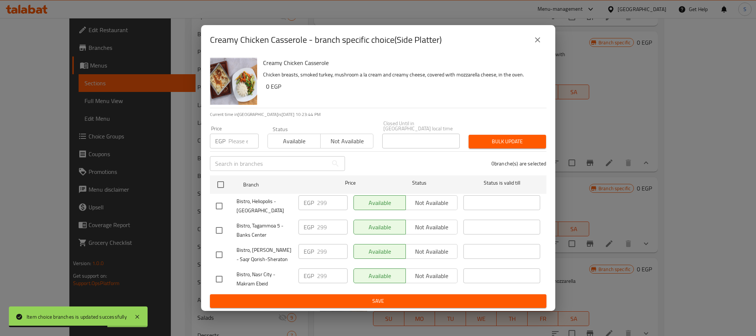
click at [540, 41] on icon "close" at bounding box center [537, 39] width 9 height 9
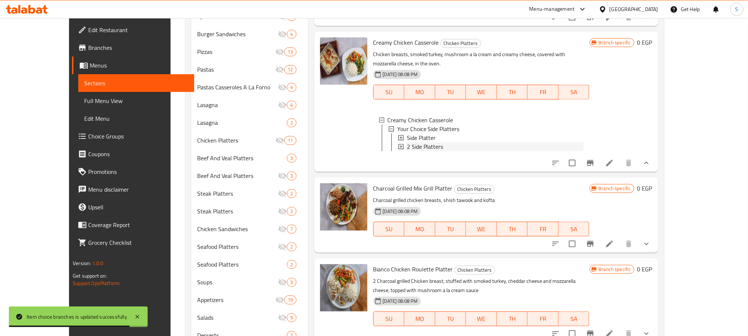
click at [407, 142] on span "2 Side Platters" at bounding box center [425, 146] width 37 height 9
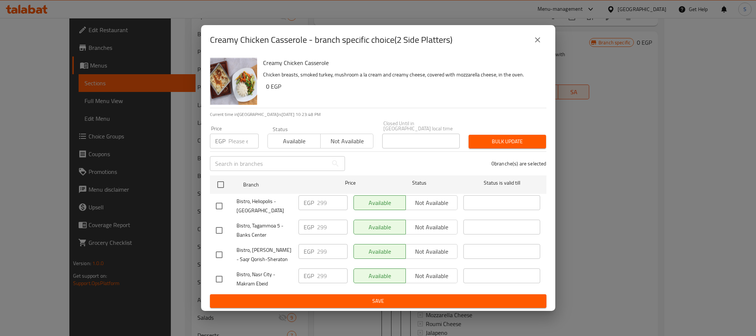
click at [536, 42] on icon "close" at bounding box center [537, 39] width 5 height 5
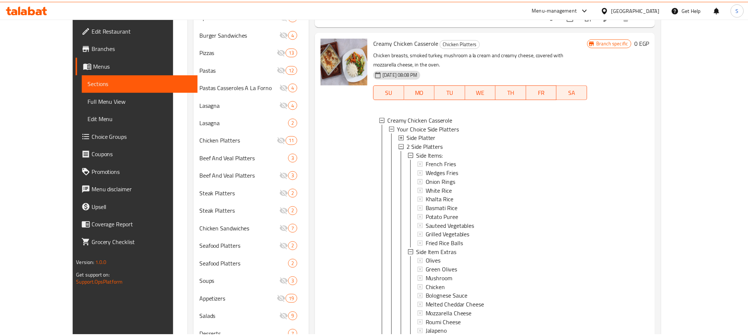
scroll to position [882, 0]
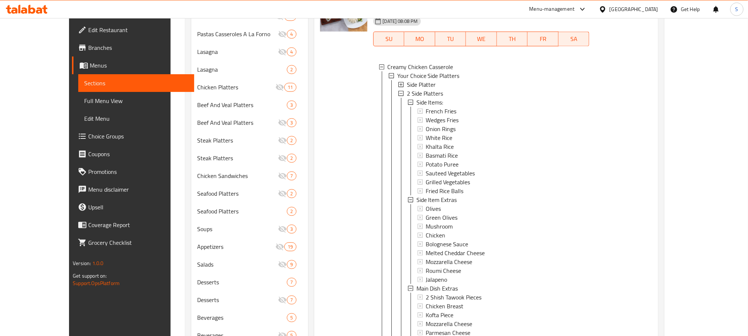
click at [409, 89] on span "2 Side Platters" at bounding box center [425, 93] width 37 height 9
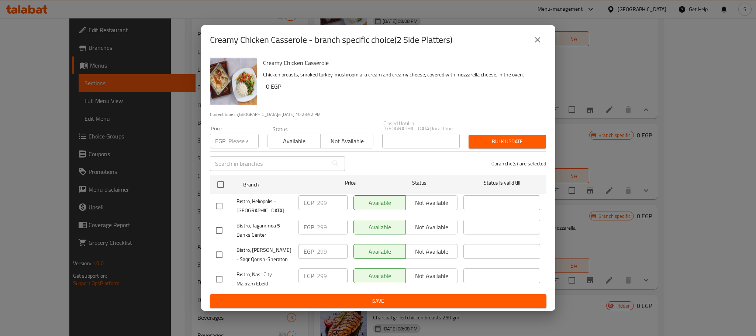
click at [538, 37] on button "close" at bounding box center [538, 40] width 18 height 18
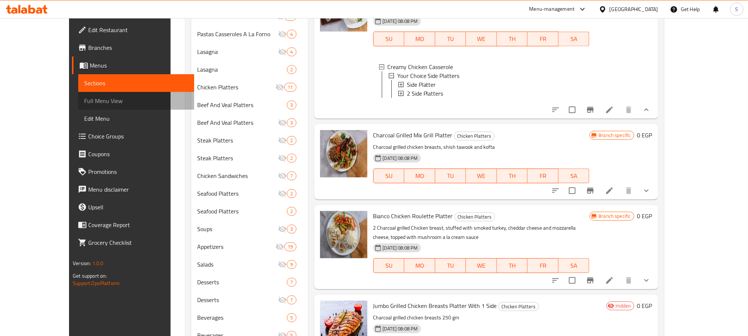
click at [84, 97] on span "Full Menu View" at bounding box center [136, 100] width 104 height 9
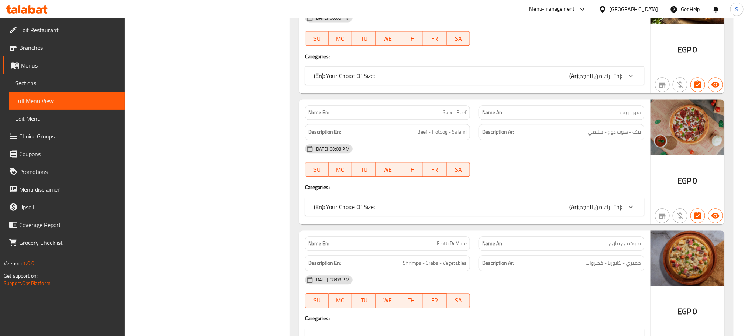
scroll to position [15771, 0]
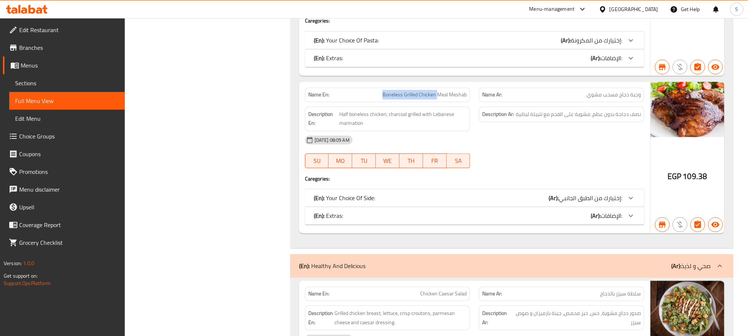
drag, startPoint x: 377, startPoint y: 169, endPoint x: 437, endPoint y: 166, distance: 60.6
click at [437, 99] on p "Name En: Boneless Grilled Chicken Meal Meshab" at bounding box center [387, 95] width 159 height 8
copy span "Boneless Grilled Chicken"
click at [39, 81] on span "Sections" at bounding box center [67, 83] width 104 height 9
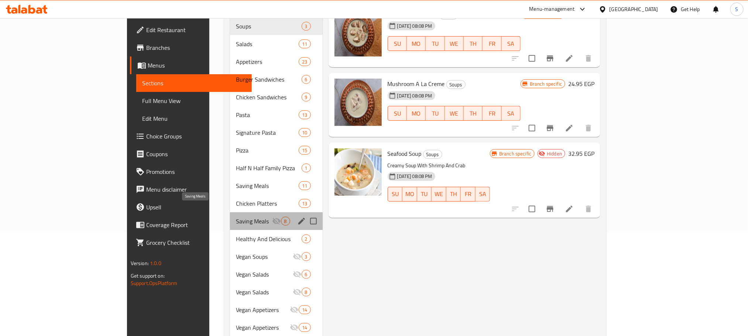
click at [236, 217] on span "Saving Meals" at bounding box center [254, 221] width 36 height 9
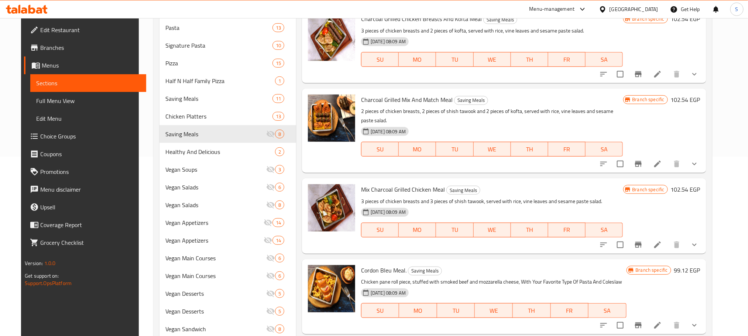
scroll to position [173, 0]
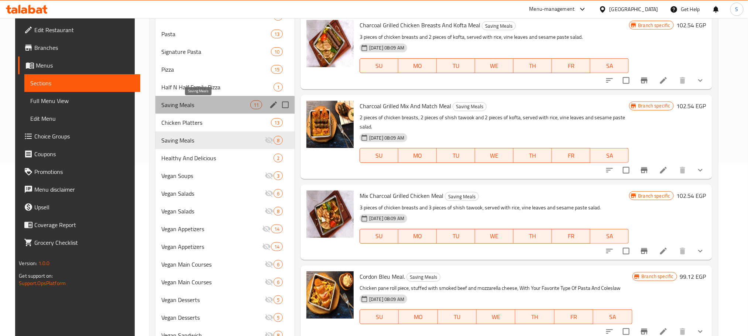
click at [218, 102] on span "Saving Meals" at bounding box center [205, 104] width 89 height 9
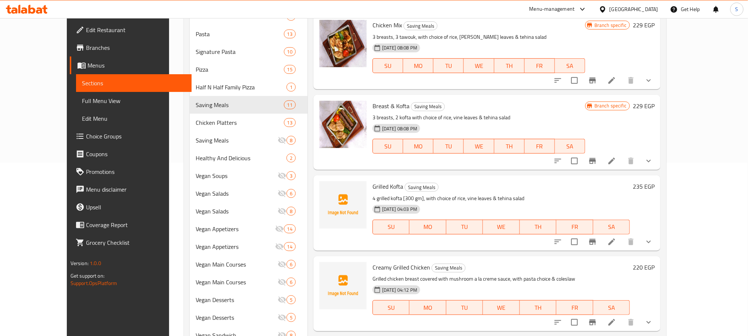
scroll to position [684, 0]
